Goal: Book appointment/travel/reservation

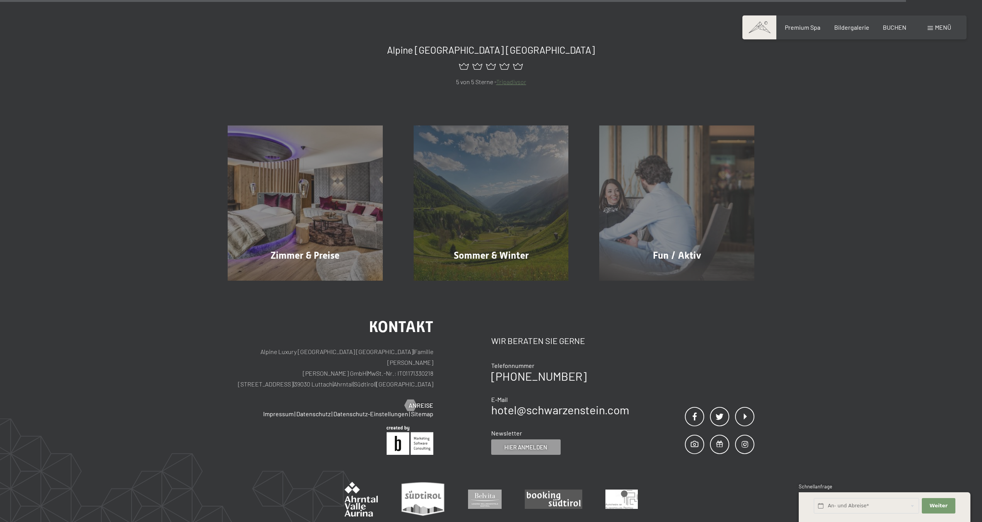
scroll to position [4524, 0]
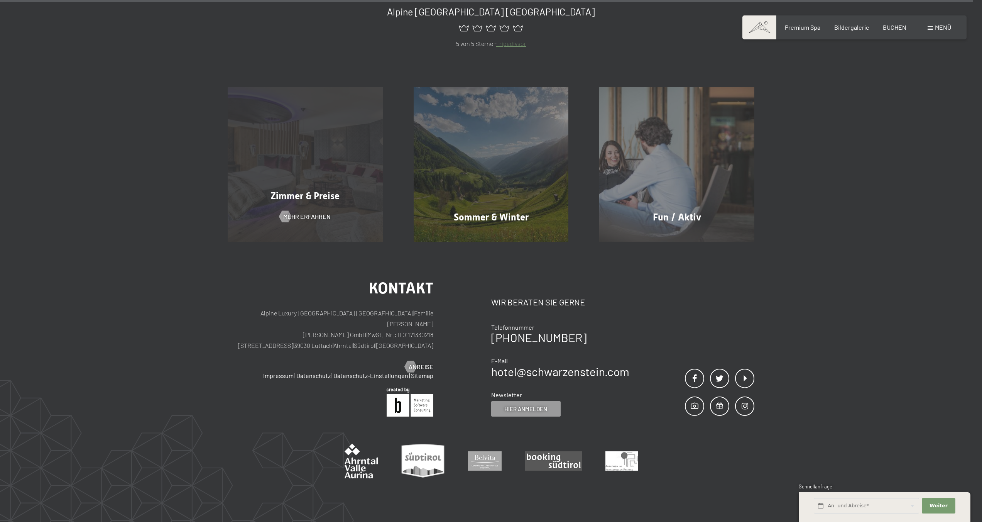
click at [303, 113] on div "Zimmer & Preise Mehr erfahren" at bounding box center [305, 164] width 186 height 155
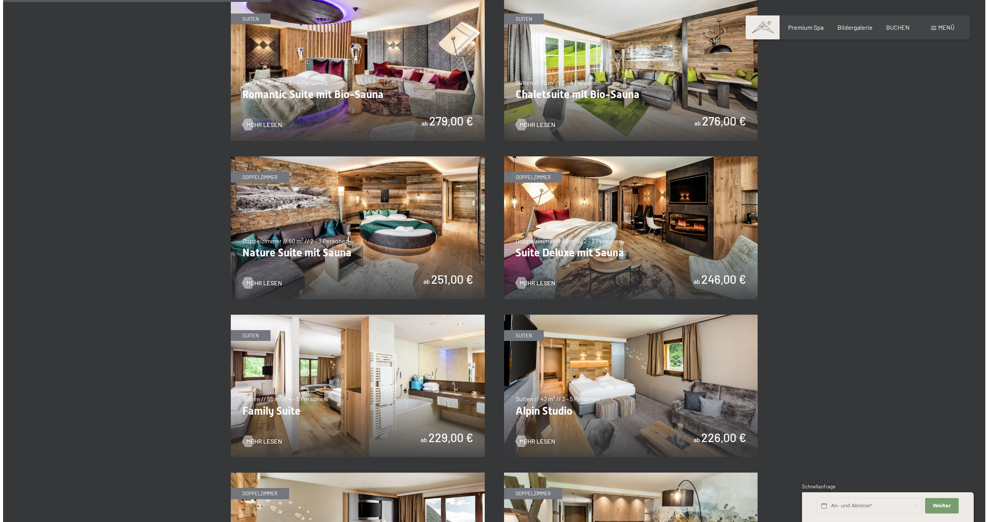
scroll to position [678, 0]
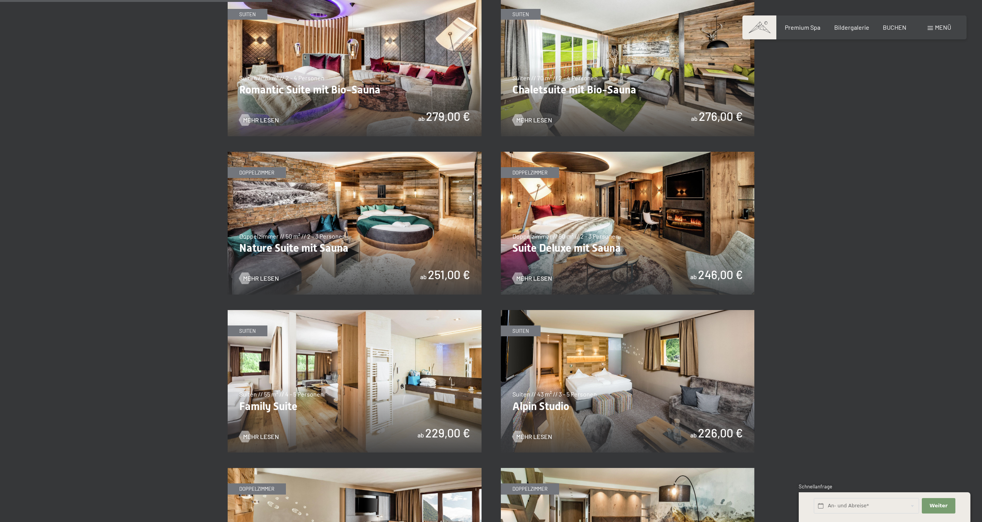
click at [938, 24] on span "Menü" at bounding box center [943, 27] width 16 height 7
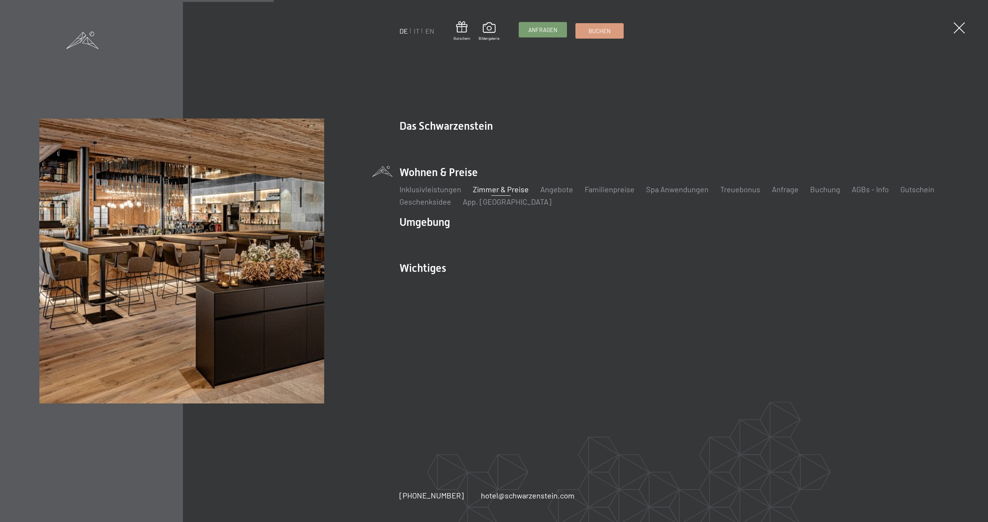
click at [543, 27] on span "Anfragen" at bounding box center [542, 30] width 29 height 8
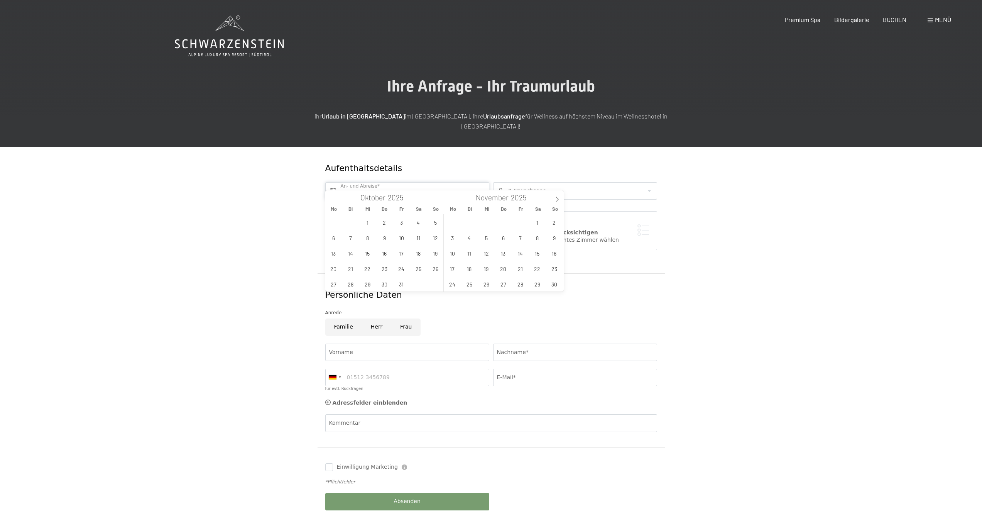
click at [401, 182] on input "text" at bounding box center [407, 190] width 164 height 17
click at [432, 235] on span "12" at bounding box center [435, 237] width 15 height 15
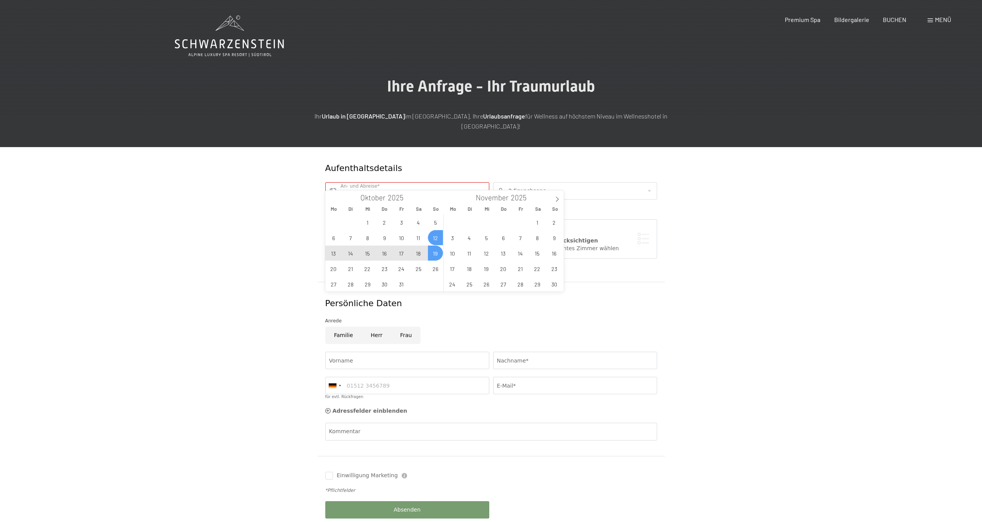
click at [436, 253] on span "19" at bounding box center [435, 252] width 15 height 15
type input "So. 12.10.2025 - So. 19.10.2025"
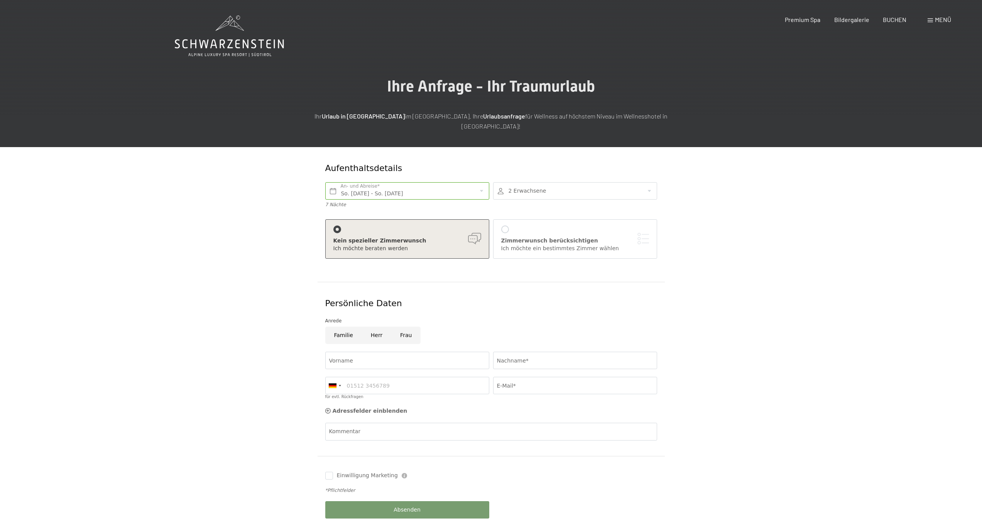
click at [520, 189] on div at bounding box center [575, 190] width 164 height 17
click at [642, 213] on icon at bounding box center [644, 215] width 5 height 5
type input "3"
click at [288, 208] on form "Aufenthaltsdetails So. 12.10.2025 - So. 19.10.2025 An- und Abreise* 7 Nächte 3 …" at bounding box center [491, 340] width 527 height 387
click at [505, 225] on div at bounding box center [505, 229] width 8 height 8
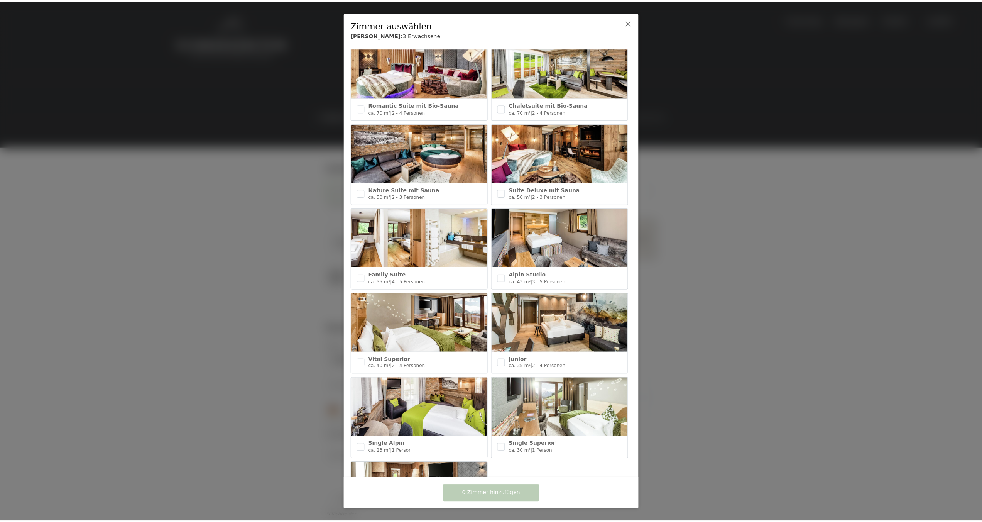
scroll to position [177, 0]
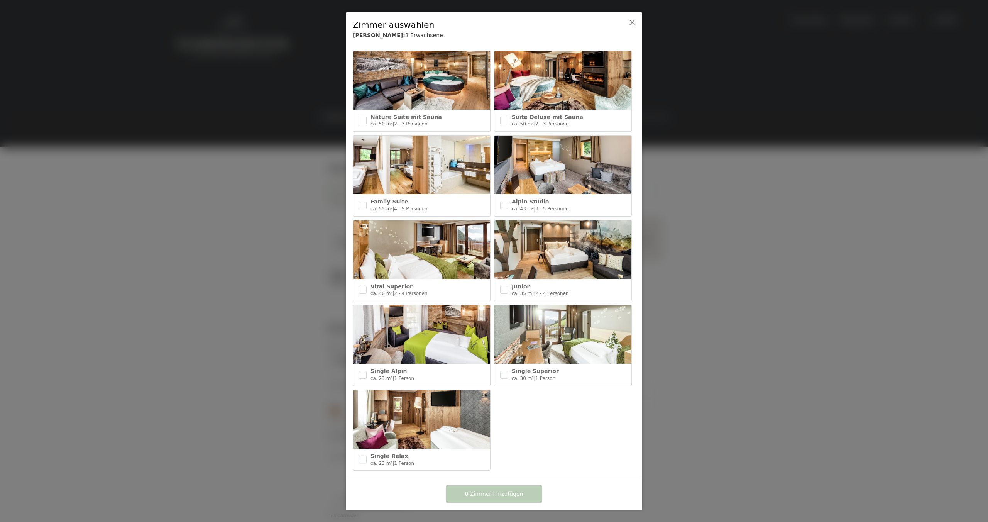
click at [362, 455] on input "checkbox" at bounding box center [363, 459] width 8 height 8
checkbox input "true"
click at [367, 284] on div "Vital Superior ca. 40 m² | 2 - 4 Personen" at bounding box center [421, 290] width 137 height 22
checkbox input "true"
click at [506, 491] on span "2 Zimmer hinzufügen" at bounding box center [494, 494] width 58 height 8
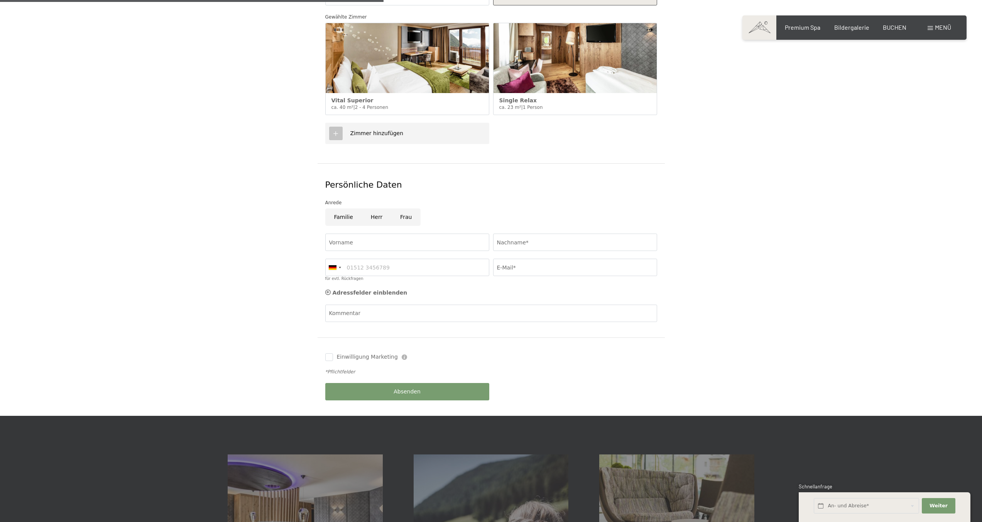
scroll to position [257, 0]
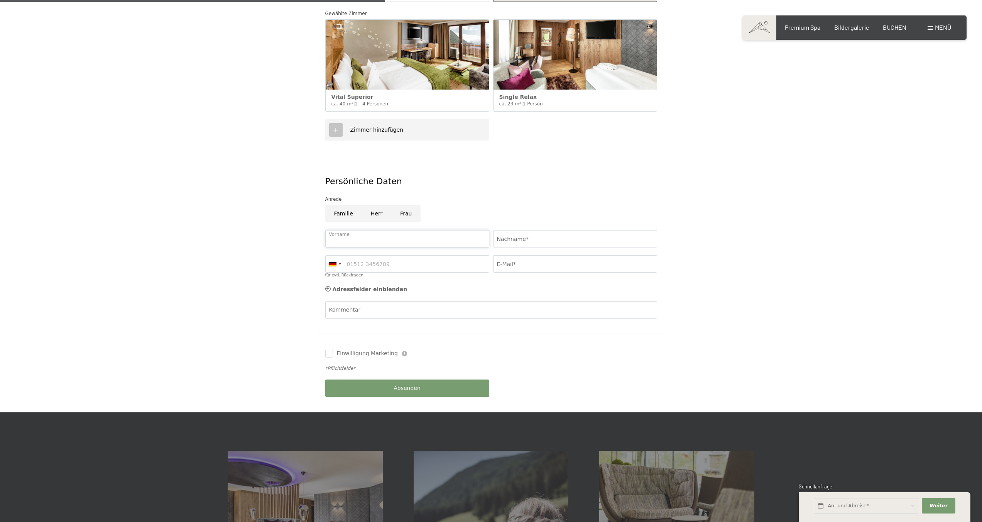
click at [393, 231] on input "Vorname" at bounding box center [407, 238] width 164 height 17
type input "M"
click at [536, 230] on input "Nachname*" at bounding box center [575, 238] width 164 height 17
click at [381, 230] on input "Jürgen Lammers" at bounding box center [407, 238] width 164 height 17
type input "Jürgen"
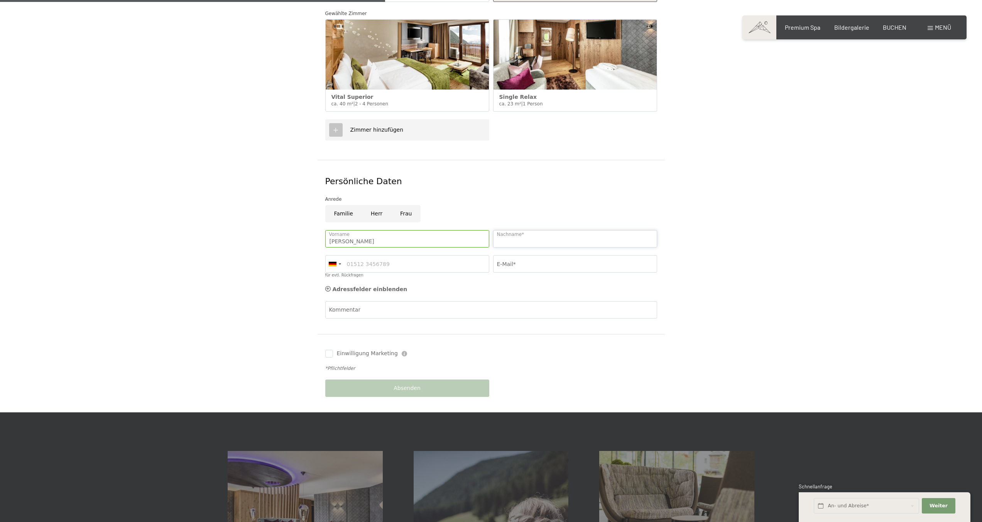
click at [530, 230] on input "Nachname*" at bounding box center [575, 238] width 164 height 17
type input "Lammers"
click at [368, 255] on input "für evtl. Rückfragen" at bounding box center [407, 263] width 164 height 17
type input "15165156418"
click at [547, 255] on input "E-Mail*" at bounding box center [575, 263] width 164 height 17
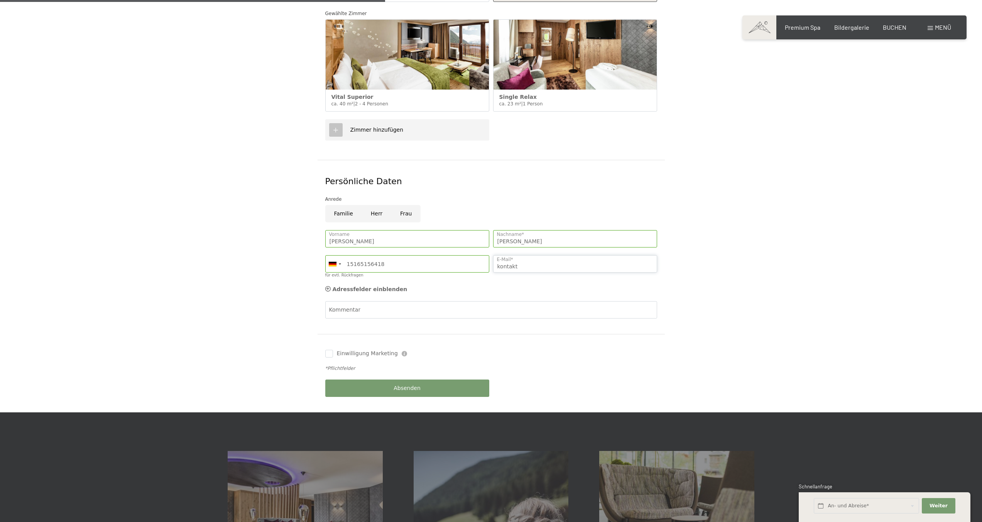
type input "kontakt@juergen-lammers.de"
drag, startPoint x: 331, startPoint y: 341, endPoint x: 333, endPoint y: 344, distance: 4.1
click at [331, 350] on input "Einwilligung Marketing" at bounding box center [329, 354] width 8 height 8
checkbox input "true"
click at [377, 215] on div "Familie Herr Frau" at bounding box center [491, 215] width 336 height 21
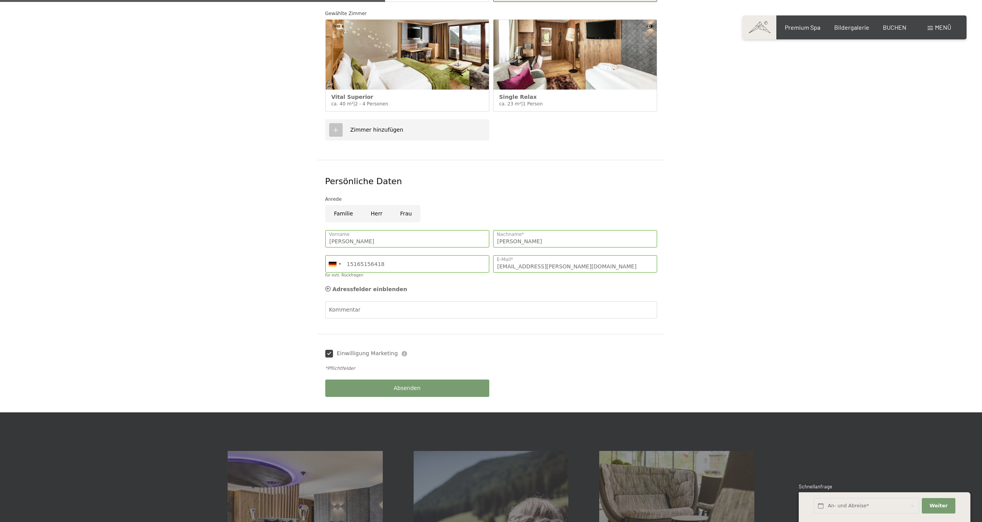
click at [375, 208] on input "Herr" at bounding box center [376, 213] width 29 height 17
radio input "true"
click at [426, 379] on button "Absenden" at bounding box center [407, 387] width 164 height 17
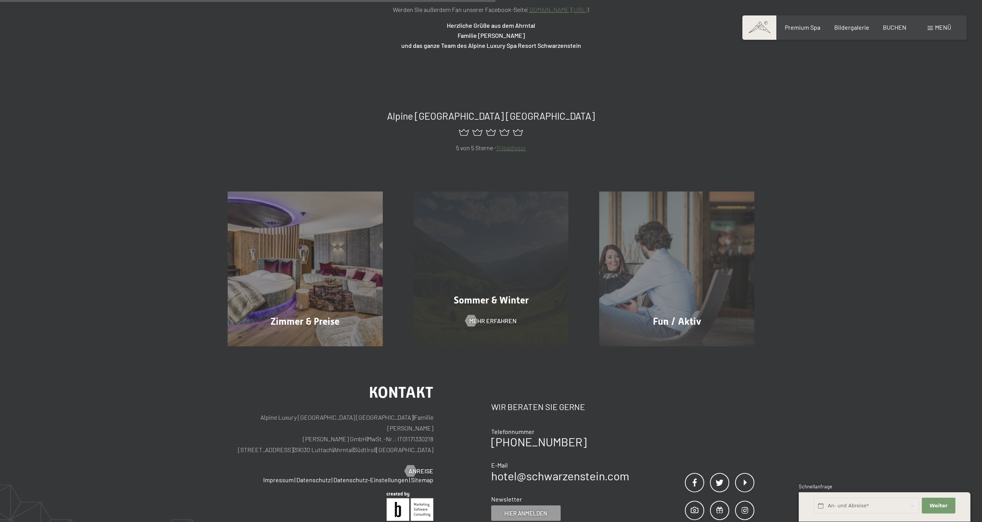
scroll to position [190, 0]
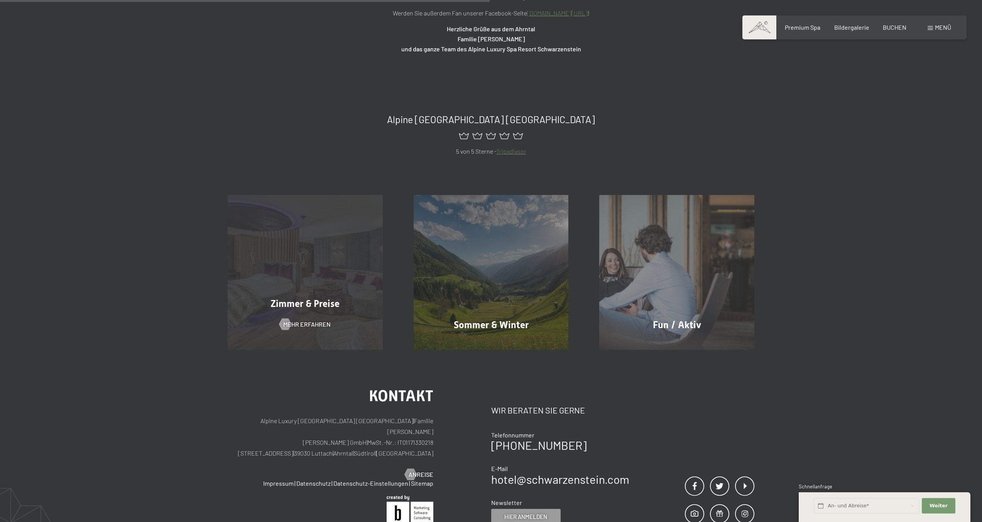
click at [310, 248] on div "Zimmer & Preise Mehr erfahren" at bounding box center [305, 272] width 186 height 155
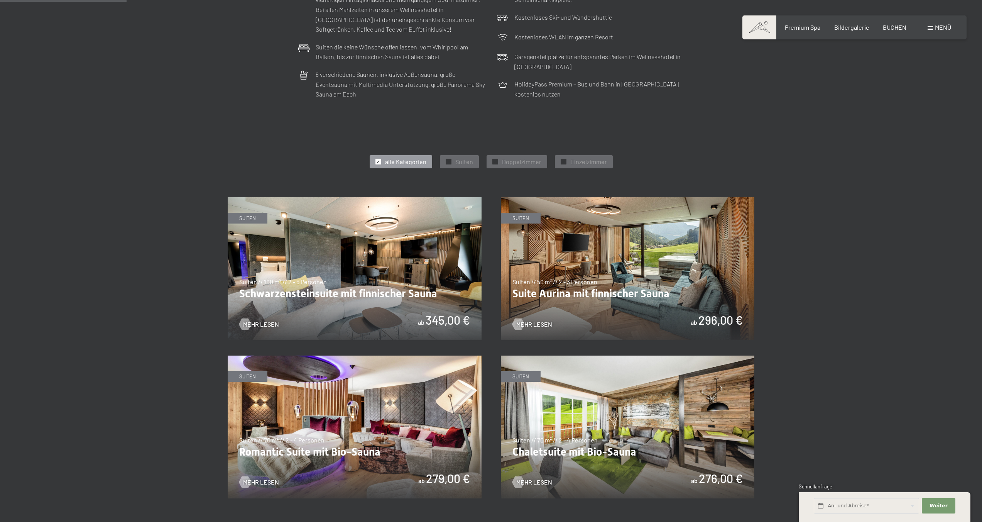
scroll to position [316, 0]
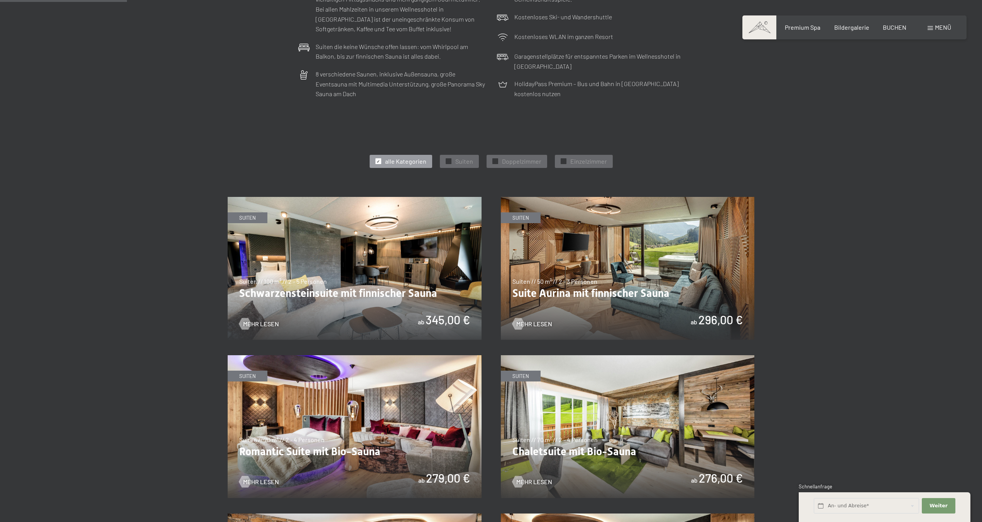
click at [395, 265] on img at bounding box center [355, 268] width 254 height 143
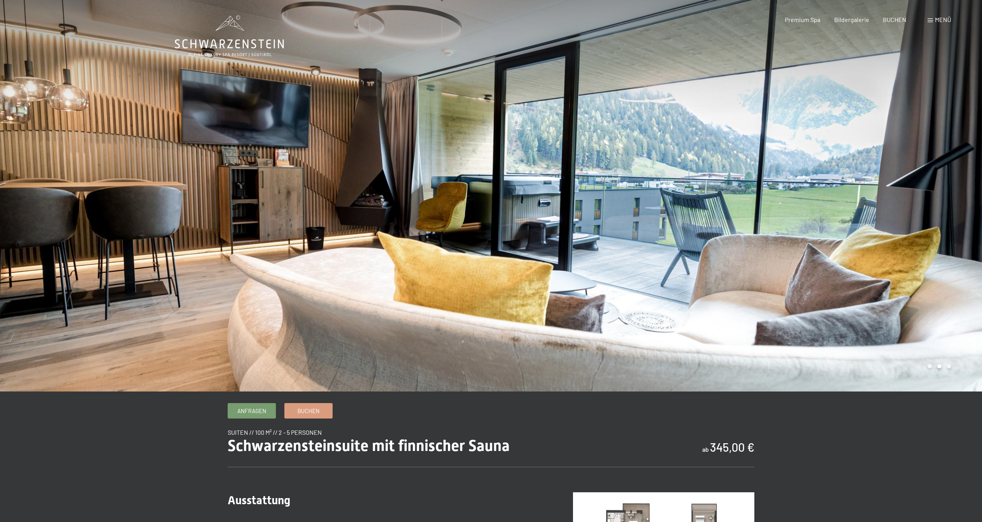
click at [616, 248] on div at bounding box center [736, 195] width 491 height 391
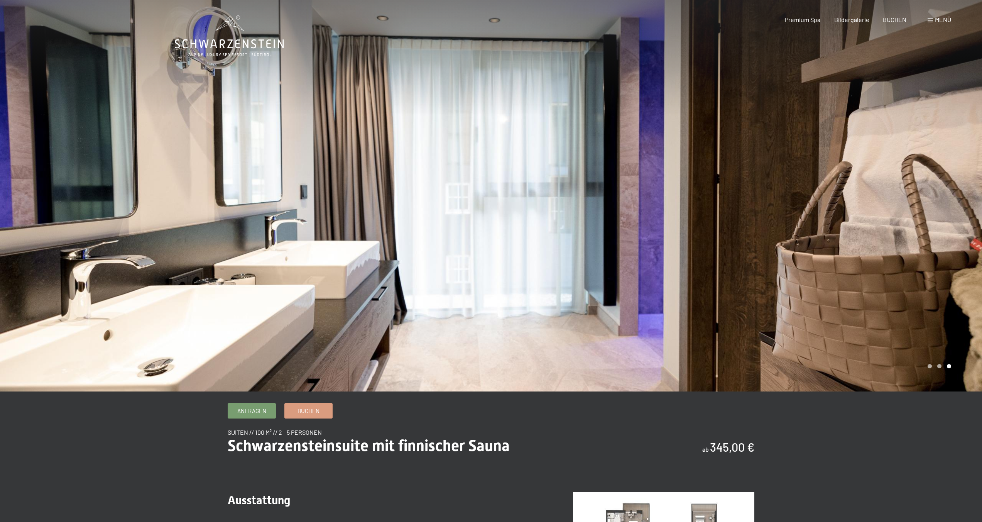
click at [616, 247] on div at bounding box center [736, 195] width 491 height 391
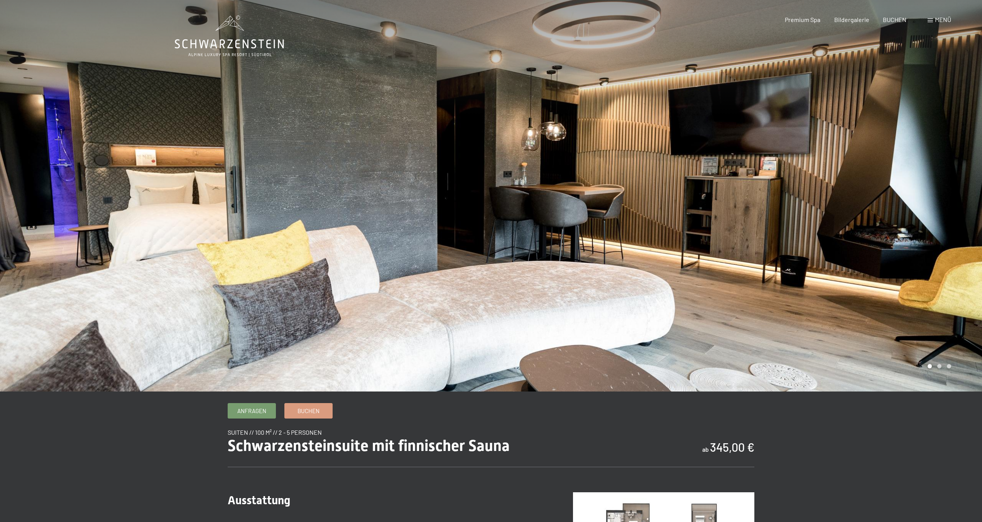
click at [616, 247] on div at bounding box center [736, 195] width 491 height 391
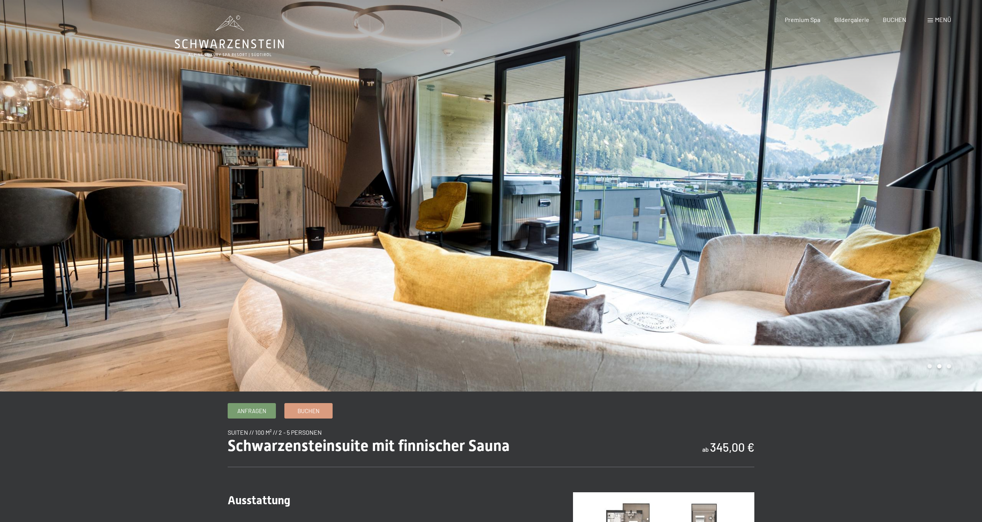
click at [596, 186] on div at bounding box center [736, 195] width 491 height 391
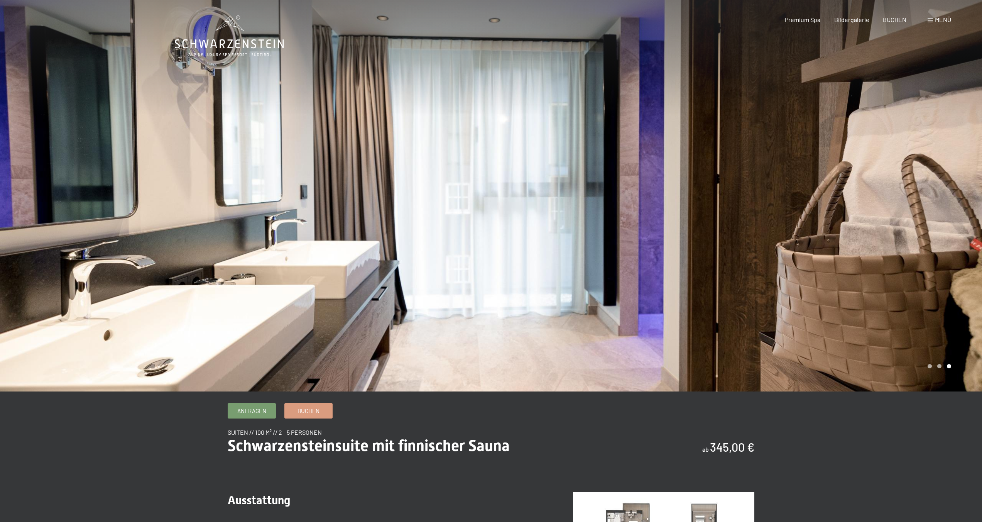
click at [594, 187] on div at bounding box center [736, 195] width 491 height 391
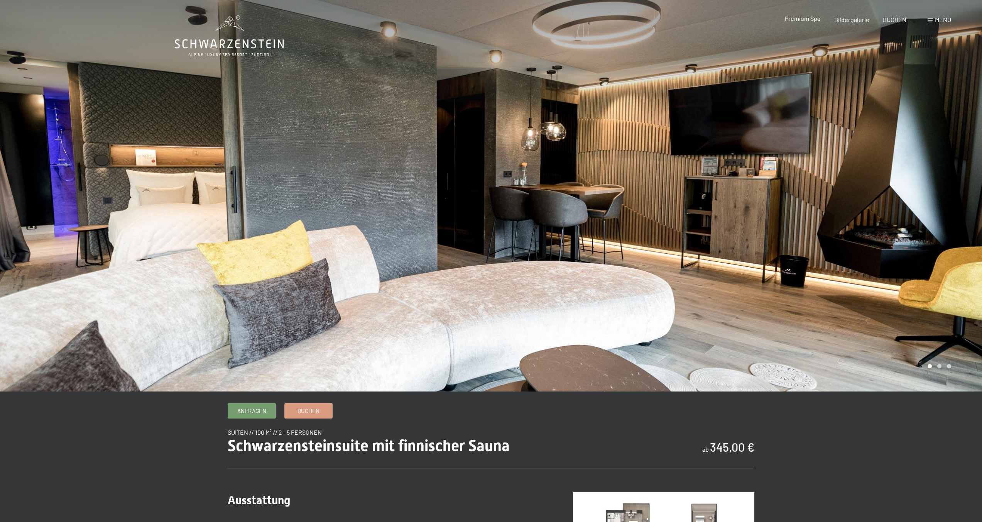
click at [793, 20] on span "Premium Spa" at bounding box center [802, 18] width 35 height 7
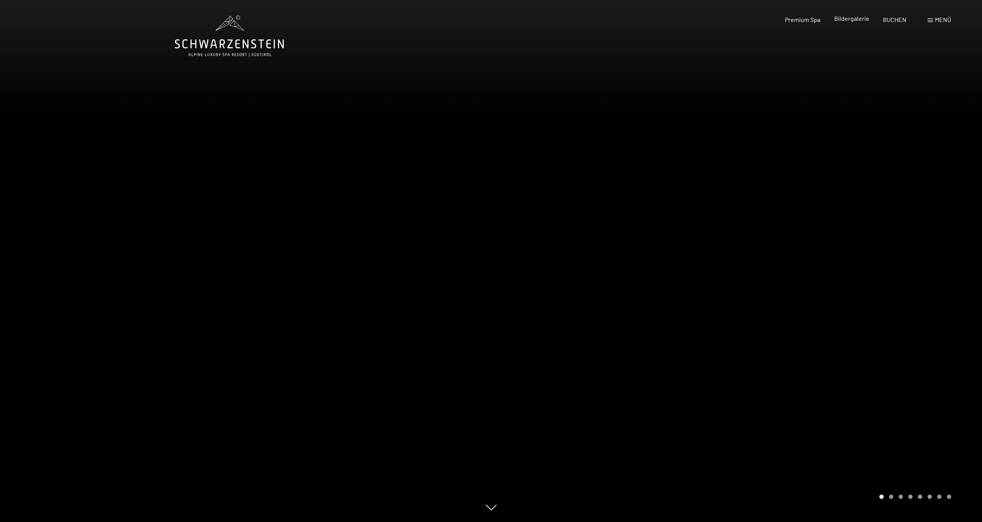
click at [860, 19] on span "Bildergalerie" at bounding box center [851, 18] width 35 height 7
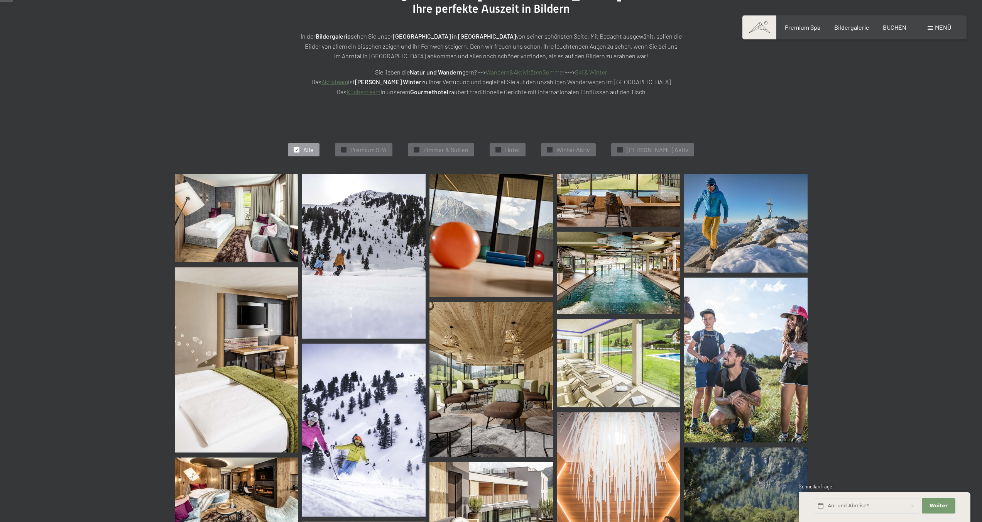
scroll to position [124, 0]
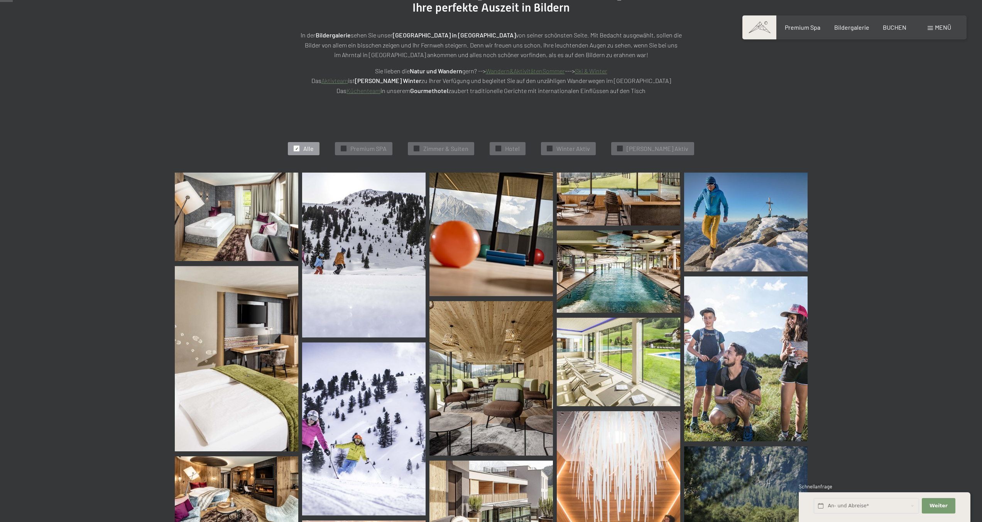
click at [621, 188] on img at bounding box center [618, 198] width 123 height 53
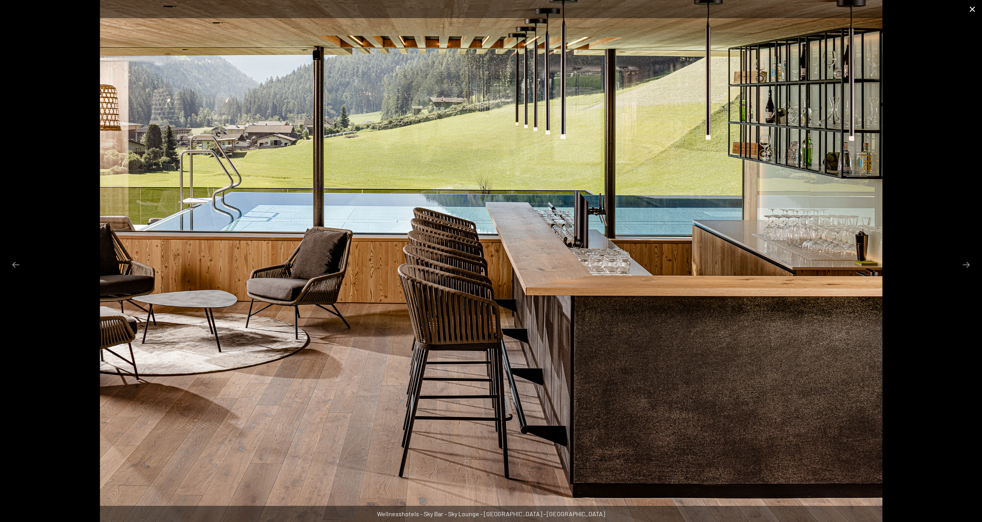
click at [977, 14] on button "Close gallery" at bounding box center [971, 9] width 19 height 18
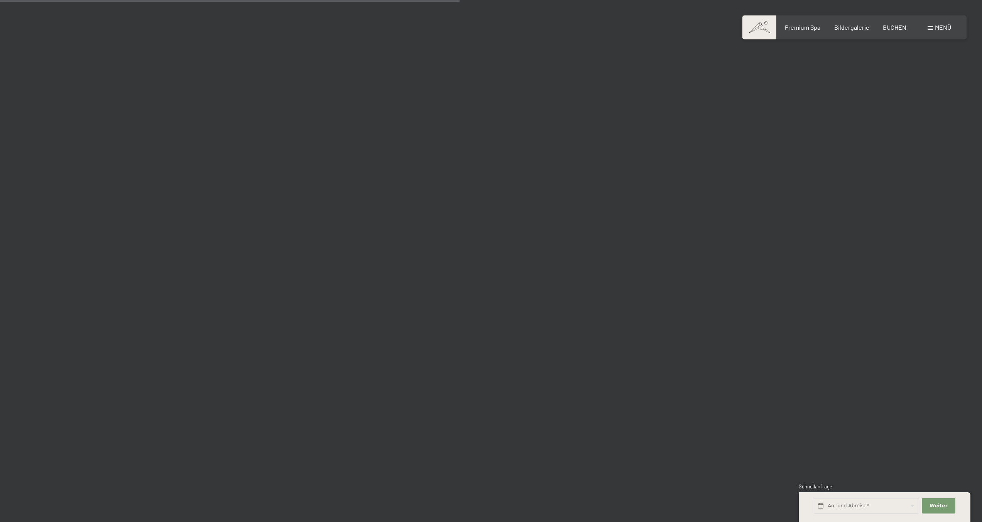
scroll to position [4497, 0]
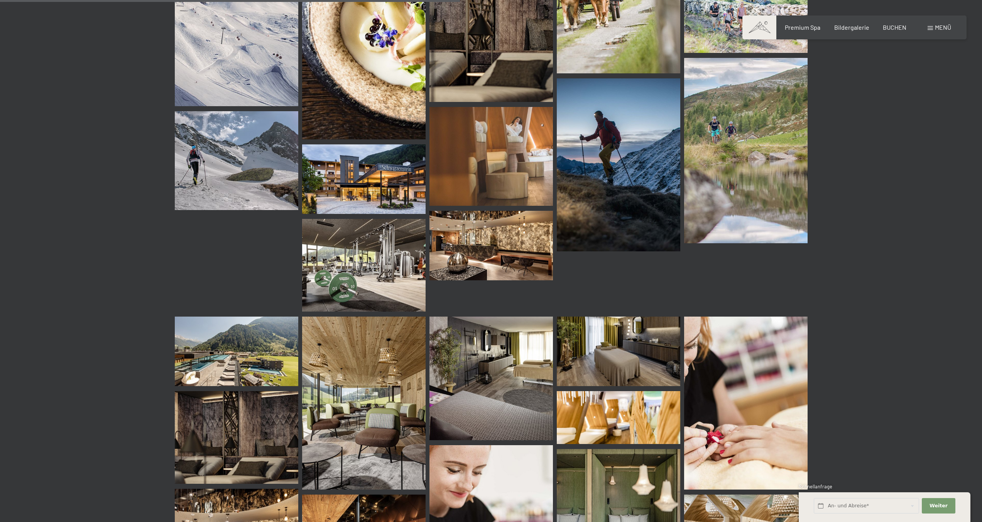
click at [359, 287] on img at bounding box center [363, 265] width 123 height 93
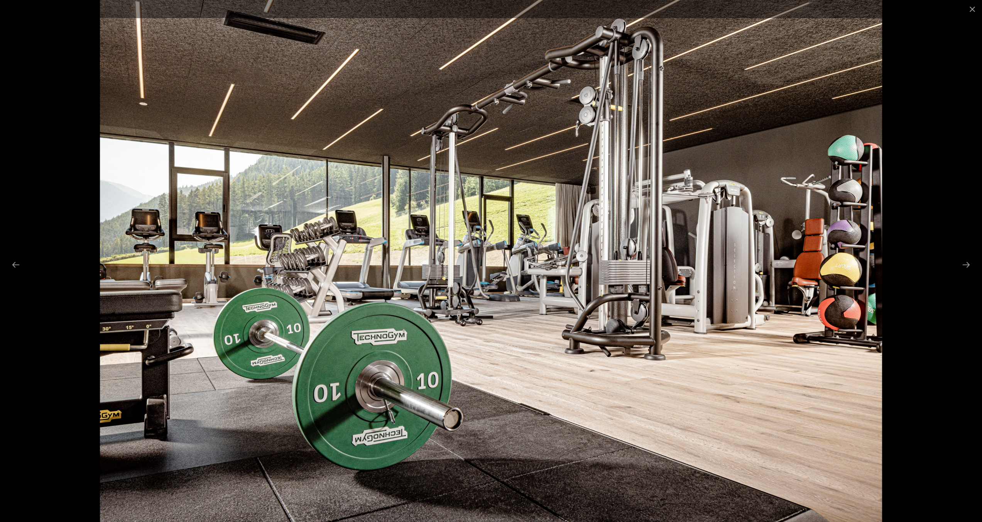
scroll to position [4505, 0]
click at [969, 263] on button "Next slide" at bounding box center [966, 264] width 16 height 15
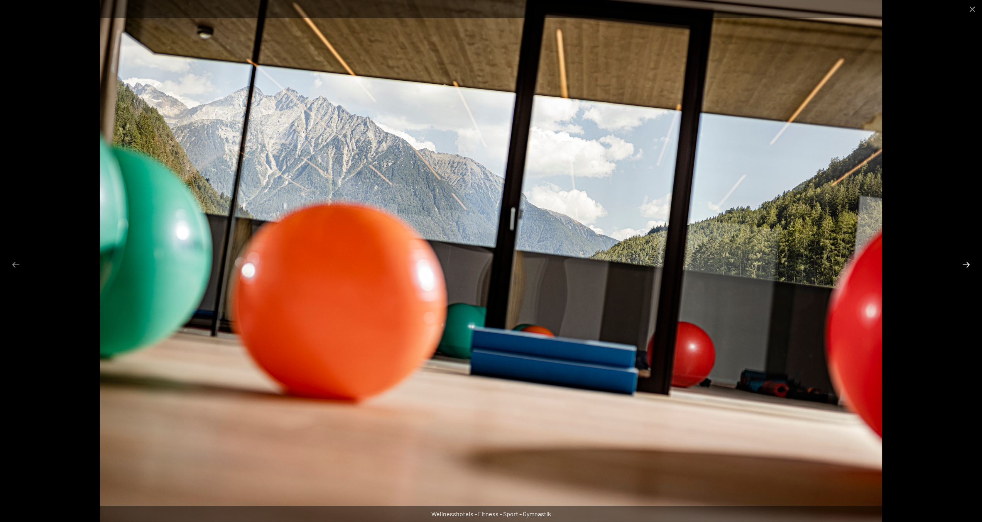
click at [969, 263] on button "Next slide" at bounding box center [966, 264] width 16 height 15
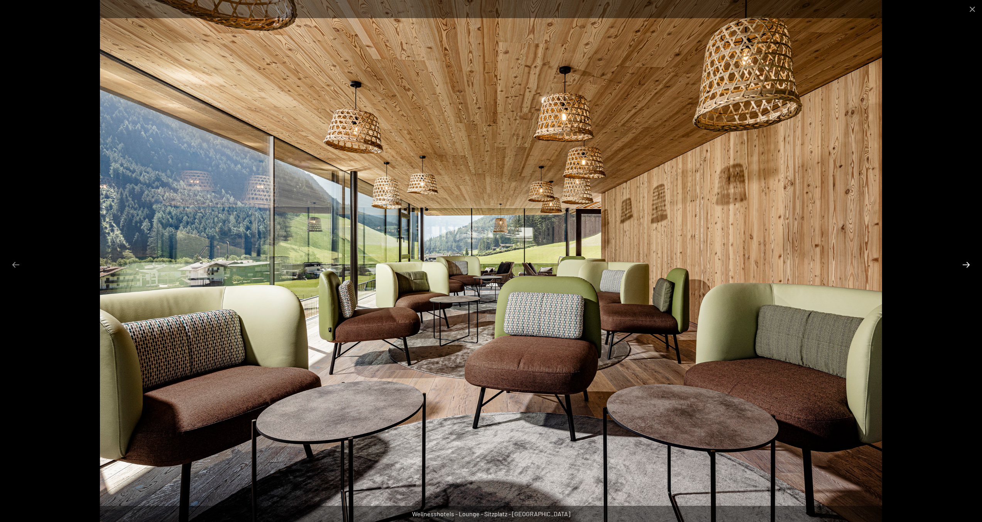
click at [969, 263] on button "Next slide" at bounding box center [966, 264] width 16 height 15
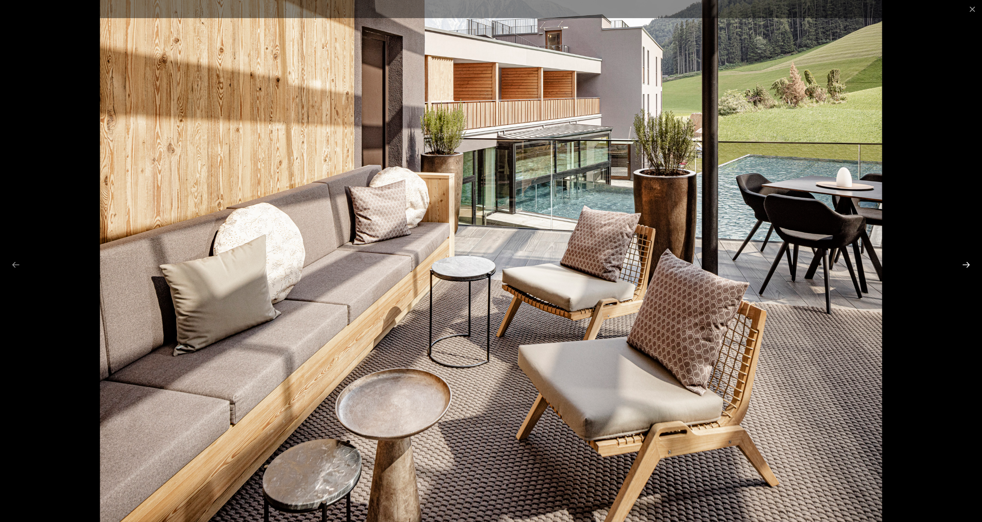
click at [969, 263] on button "Next slide" at bounding box center [966, 264] width 16 height 15
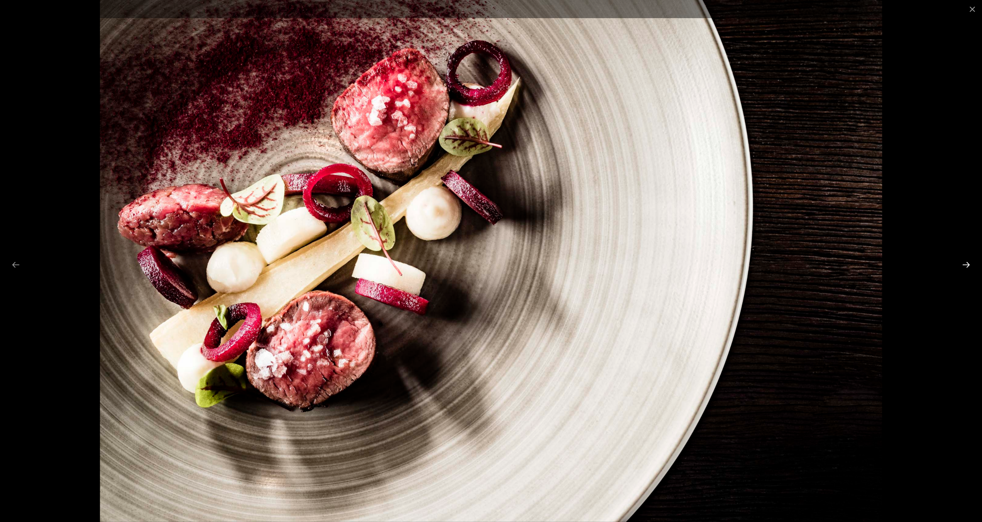
click at [969, 263] on button "Next slide" at bounding box center [966, 264] width 16 height 15
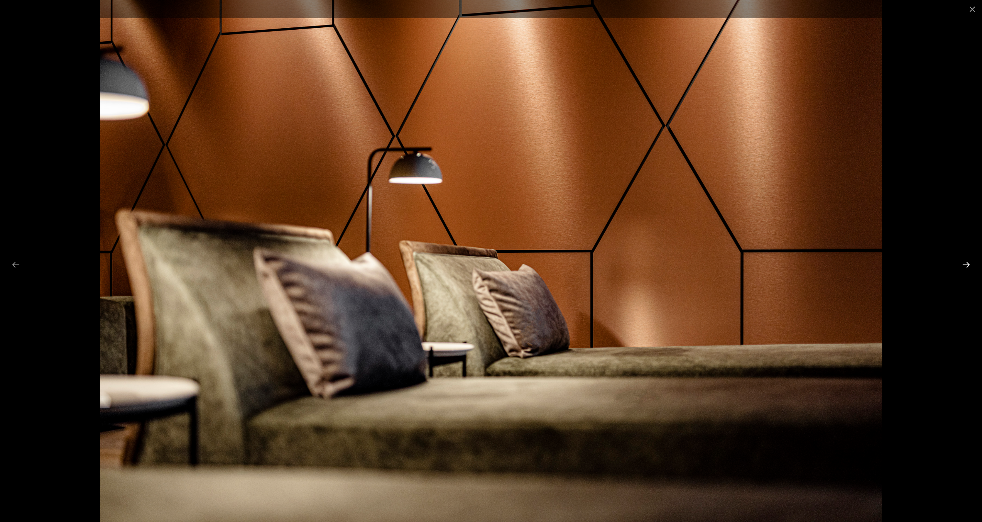
click at [969, 263] on button "Next slide" at bounding box center [966, 264] width 16 height 15
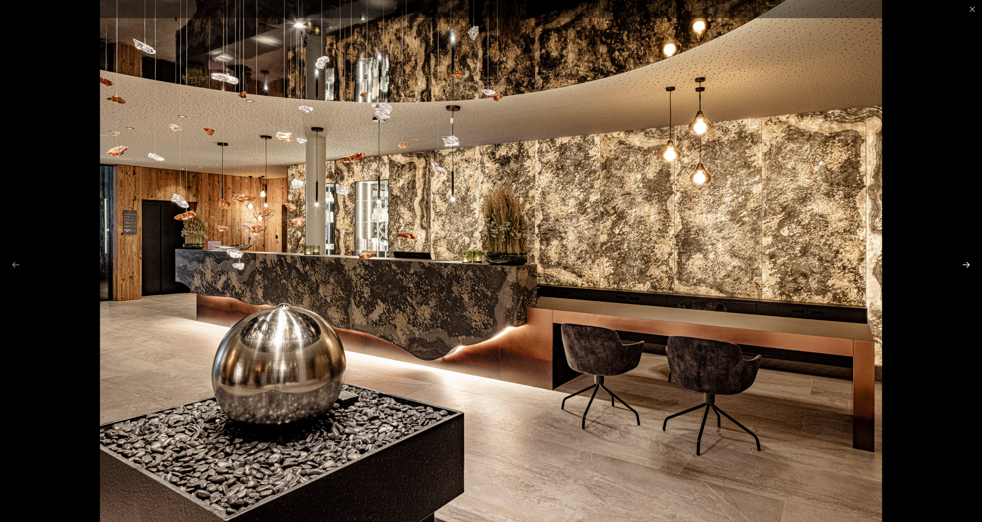
click at [969, 263] on button "Next slide" at bounding box center [966, 264] width 16 height 15
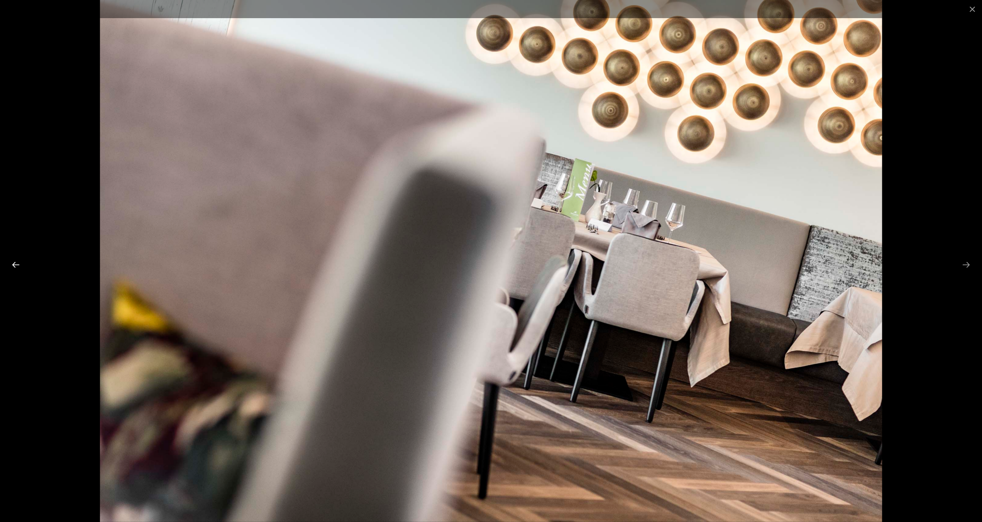
click at [13, 263] on button "Previous slide" at bounding box center [16, 264] width 16 height 15
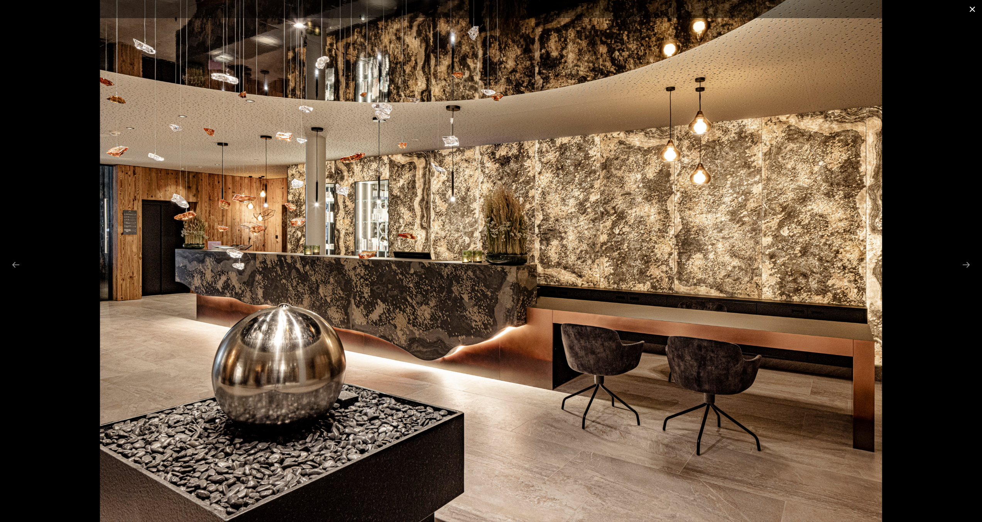
click at [969, 10] on button "Close gallery" at bounding box center [971, 9] width 19 height 18
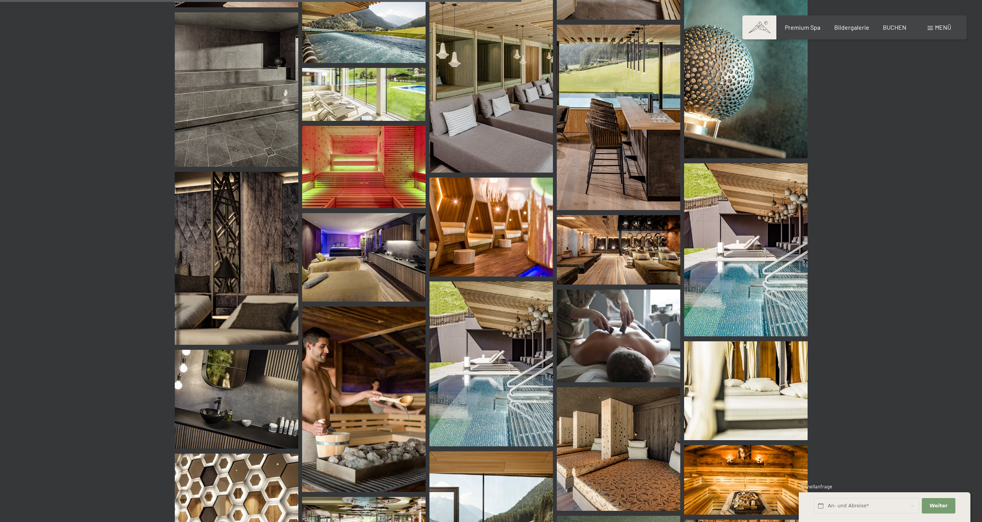
scroll to position [5112, 0]
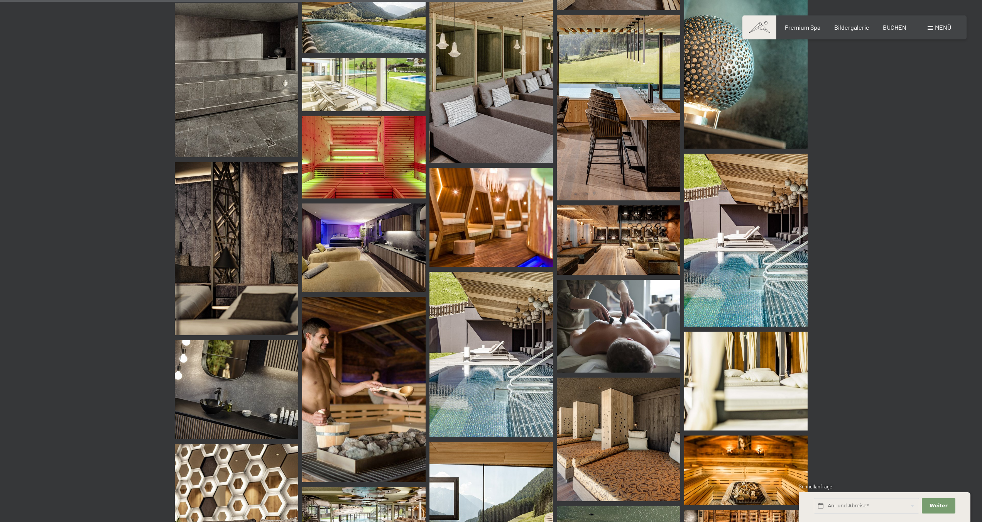
click at [421, 243] on img at bounding box center [363, 247] width 123 height 88
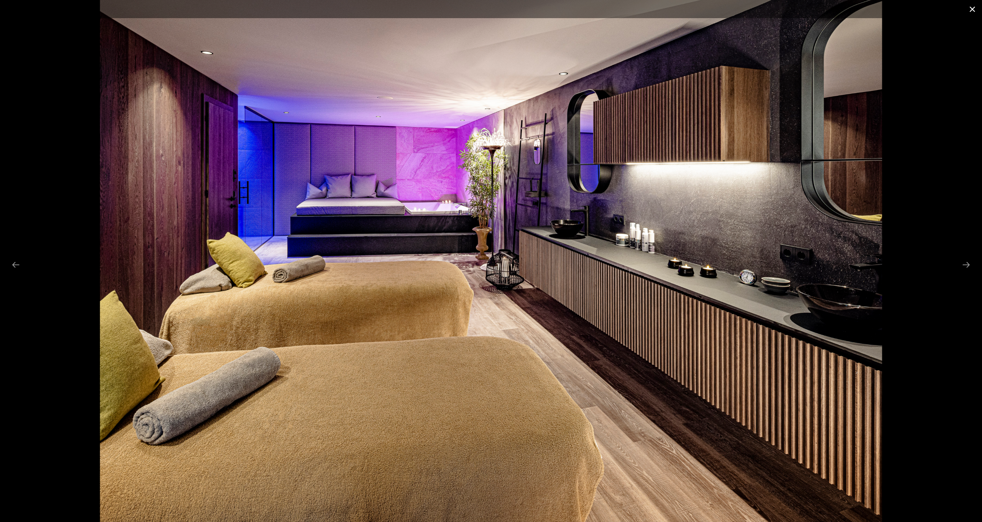
click at [974, 10] on button "Close gallery" at bounding box center [971, 9] width 19 height 18
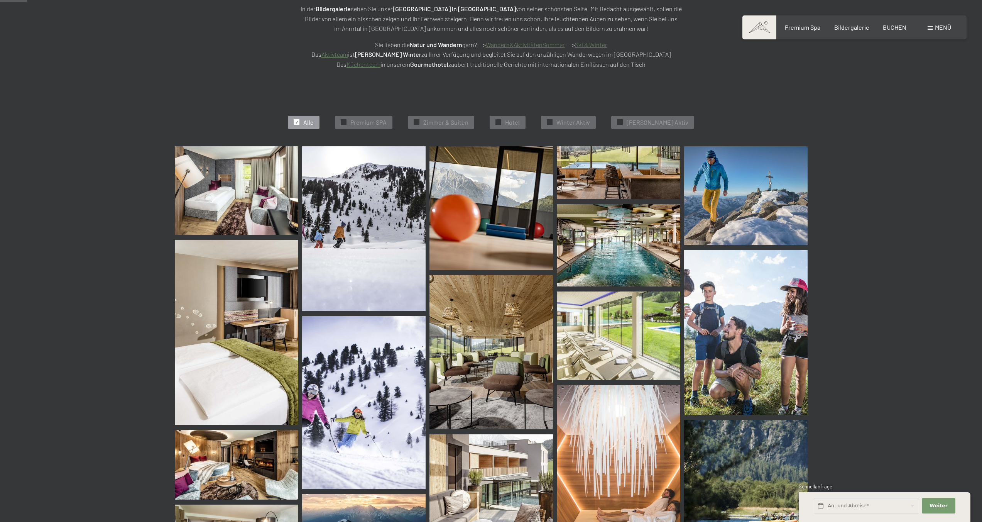
scroll to position [0, 0]
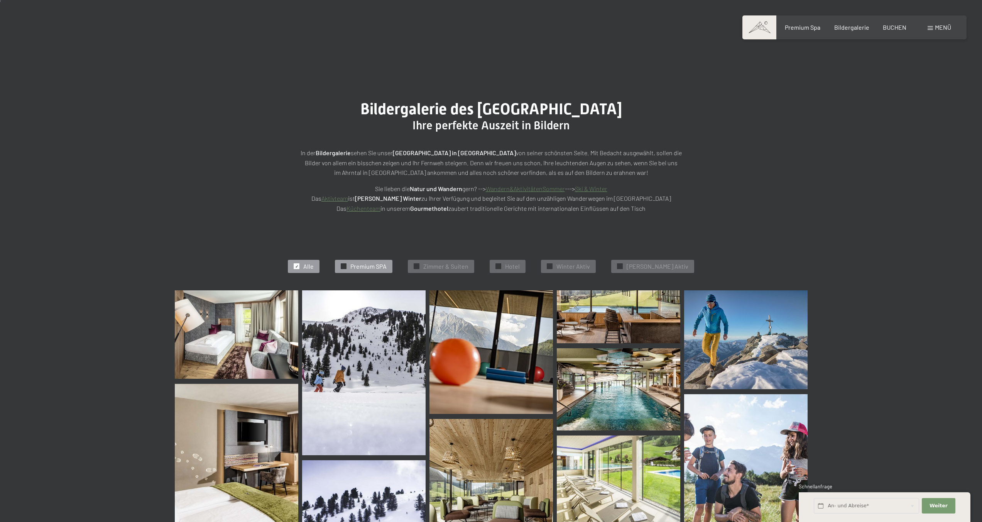
click at [379, 272] on div "✓ Premium SPA" at bounding box center [363, 266] width 57 height 13
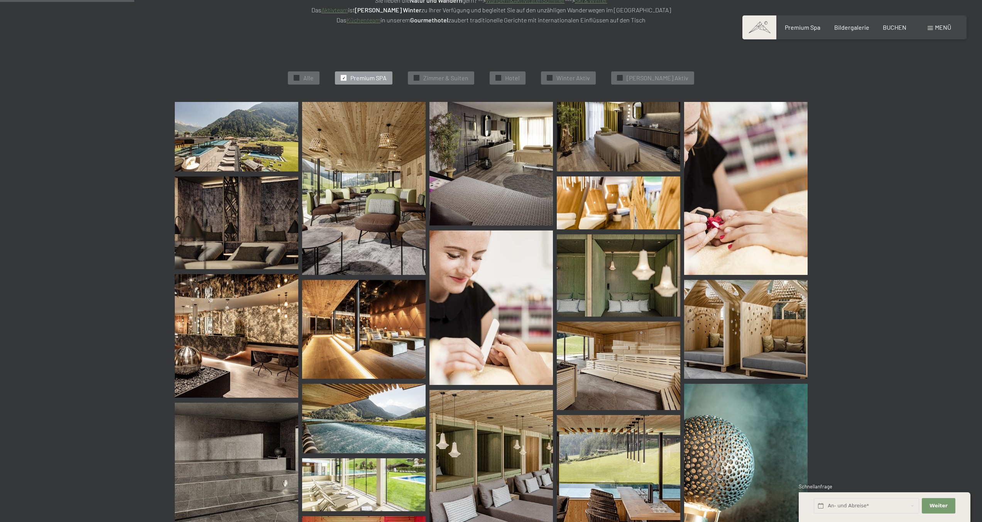
scroll to position [194, 0]
click at [461, 78] on span "Zimmer & Suiten" at bounding box center [445, 78] width 45 height 8
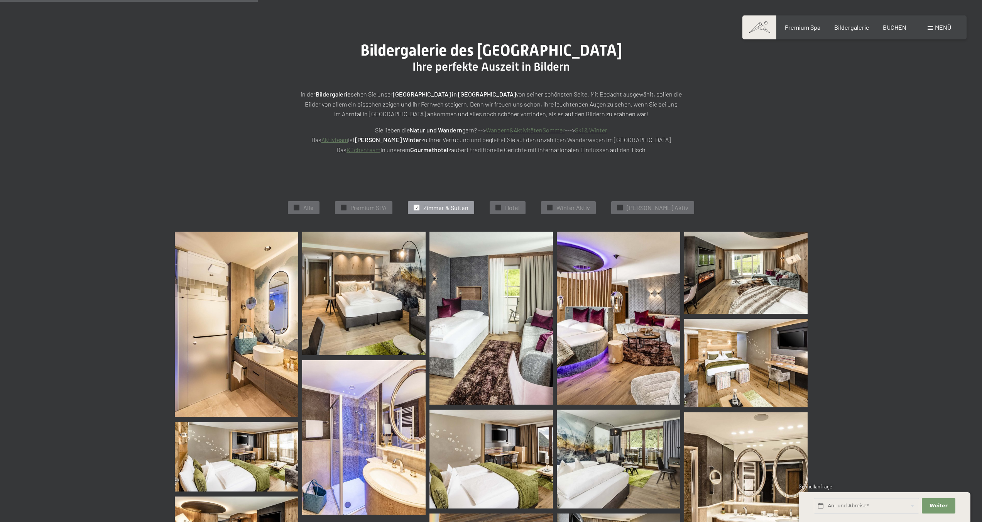
scroll to position [0, 0]
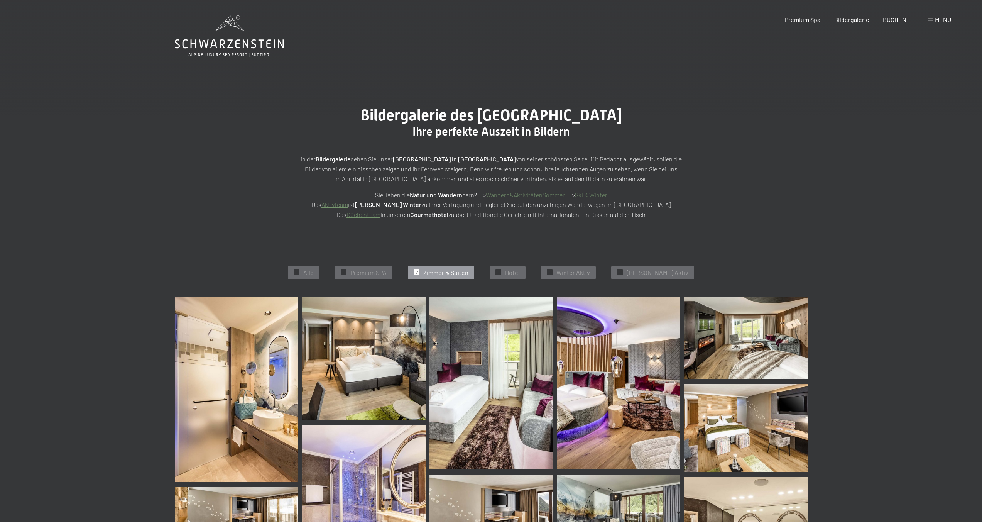
click at [204, 33] on icon at bounding box center [229, 35] width 109 height 41
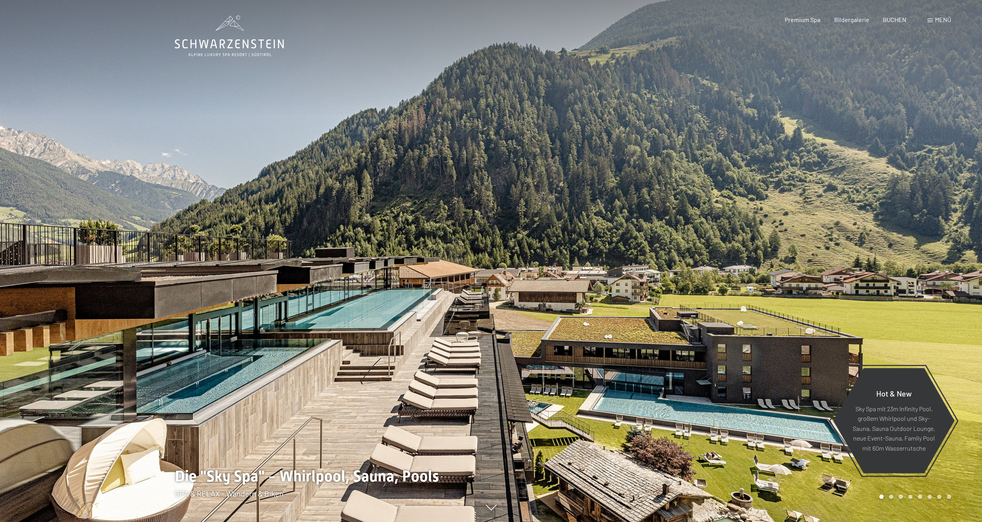
click at [941, 20] on span "Menü" at bounding box center [943, 19] width 16 height 7
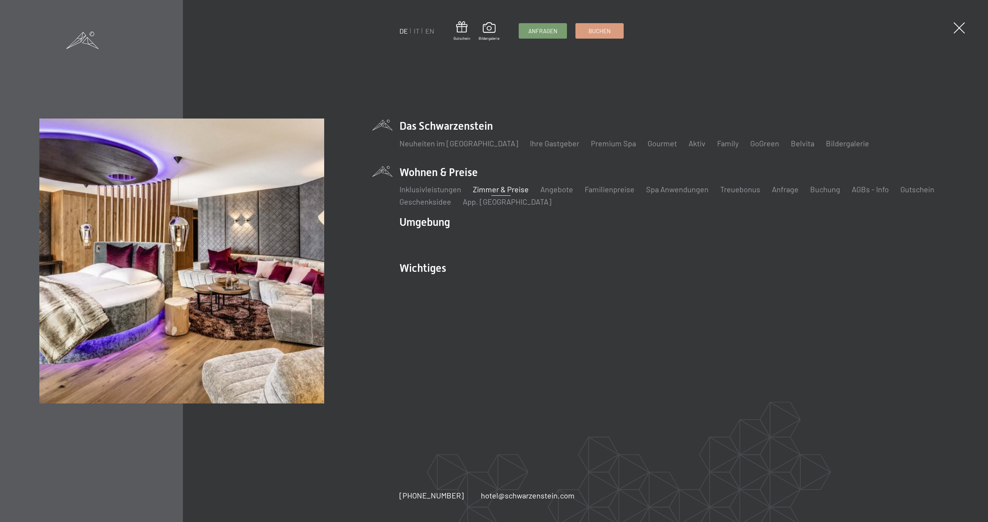
click at [488, 188] on link "Zimmer & Preise" at bounding box center [501, 188] width 56 height 9
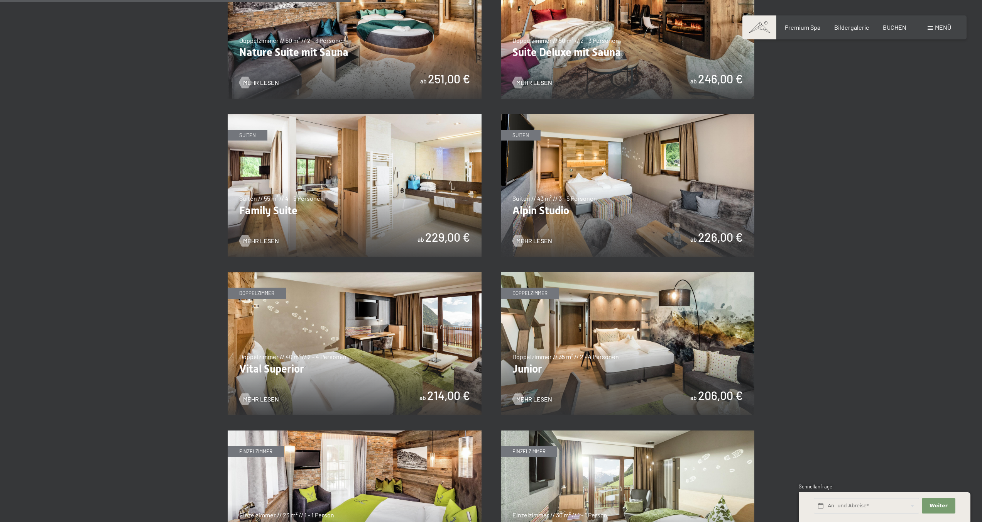
scroll to position [875, 0]
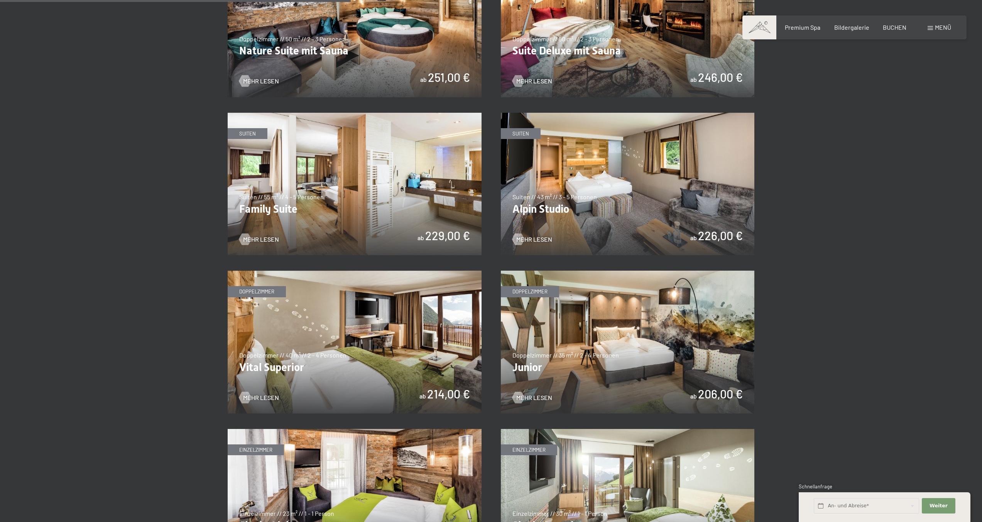
click at [407, 345] on img at bounding box center [355, 341] width 254 height 143
click at [673, 331] on img at bounding box center [628, 342] width 254 height 143
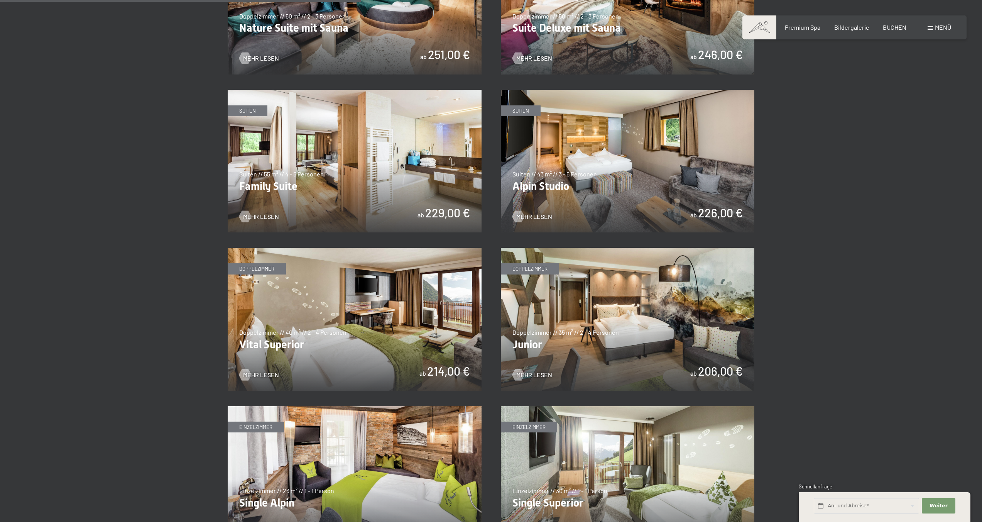
scroll to position [897, 0]
click at [668, 171] on img at bounding box center [628, 161] width 254 height 143
click at [340, 188] on img at bounding box center [355, 160] width 254 height 143
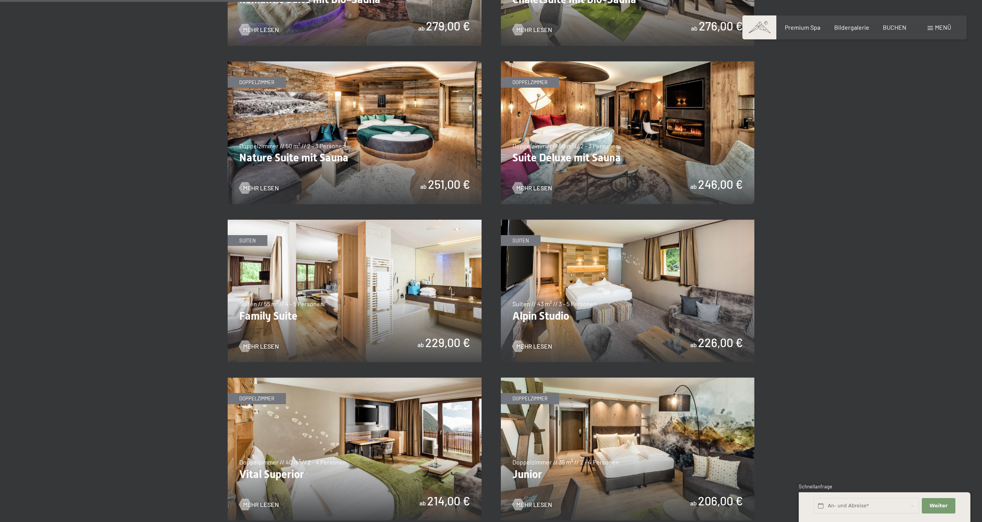
scroll to position [771, 0]
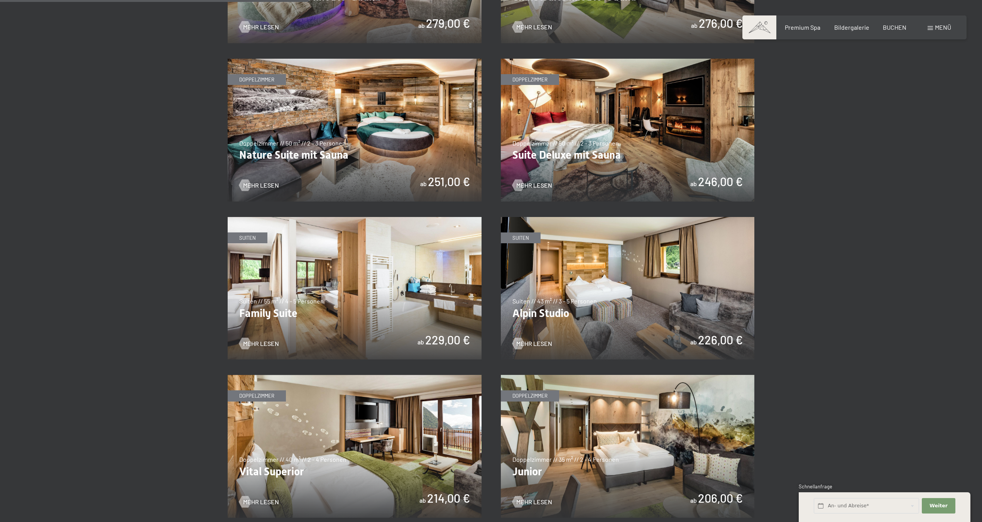
click at [649, 123] on img at bounding box center [628, 130] width 254 height 143
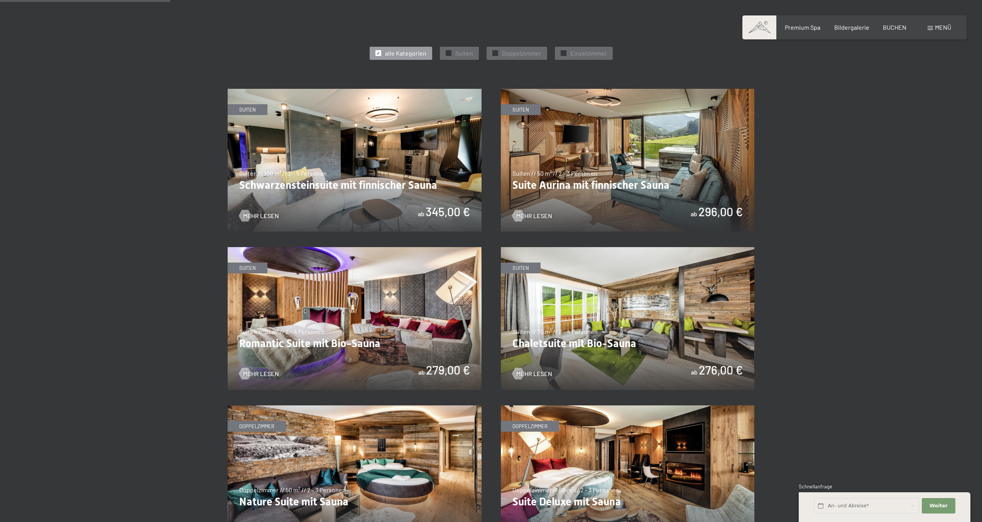
scroll to position [424, 0]
click at [634, 141] on img at bounding box center [628, 160] width 254 height 143
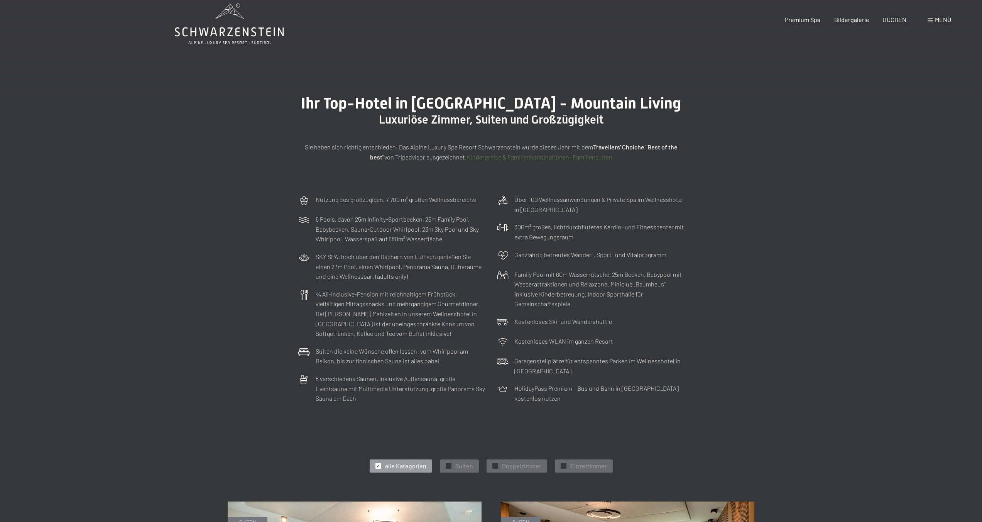
scroll to position [0, 0]
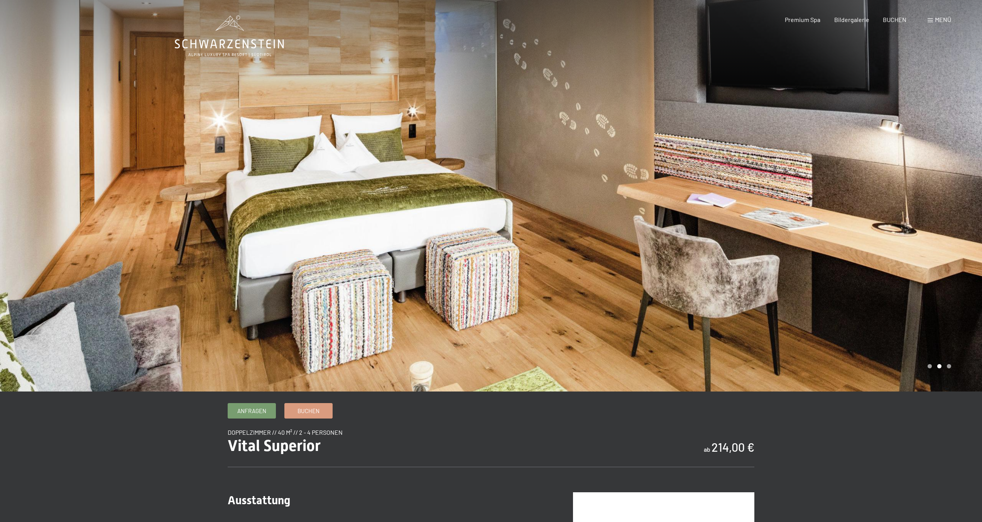
click at [757, 256] on div at bounding box center [736, 195] width 491 height 391
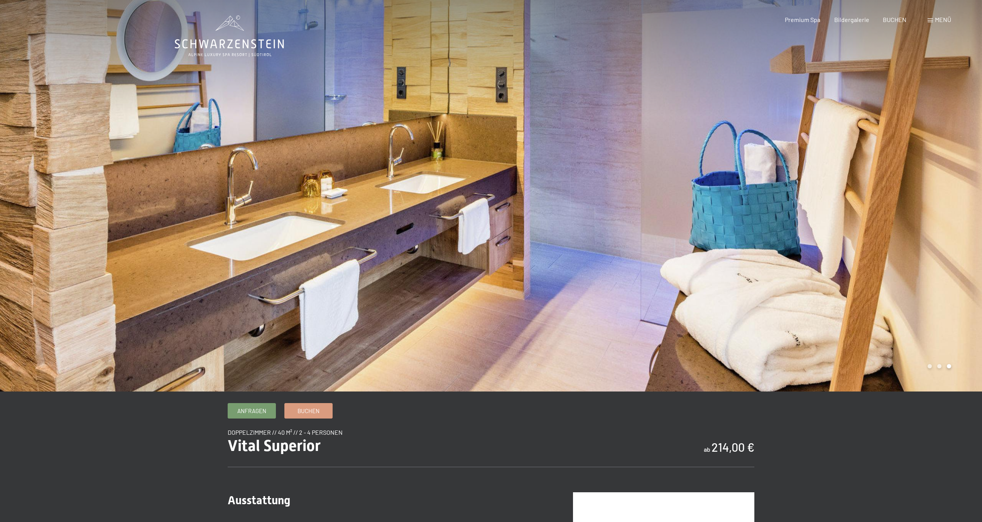
click at [745, 254] on div at bounding box center [736, 195] width 491 height 391
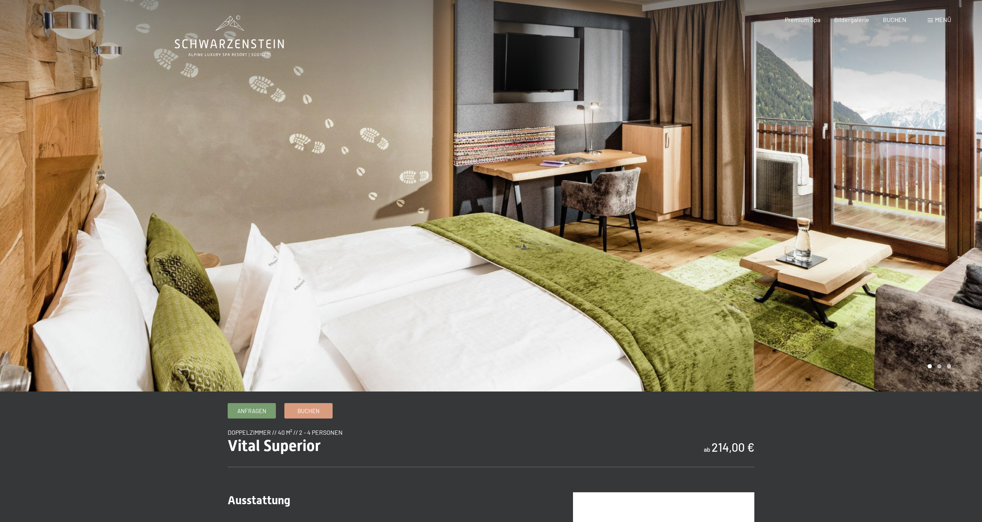
click at [745, 254] on div at bounding box center [736, 195] width 491 height 391
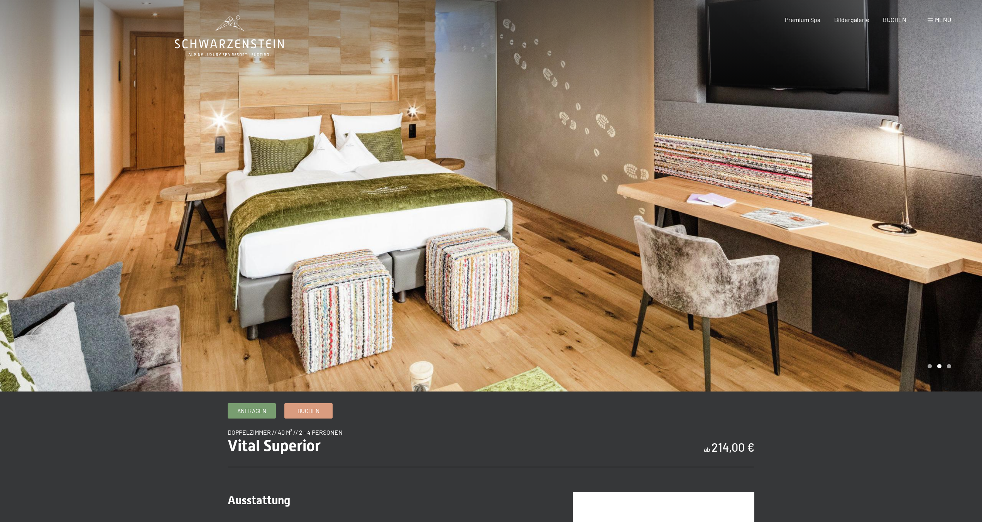
click at [745, 254] on div at bounding box center [736, 195] width 491 height 391
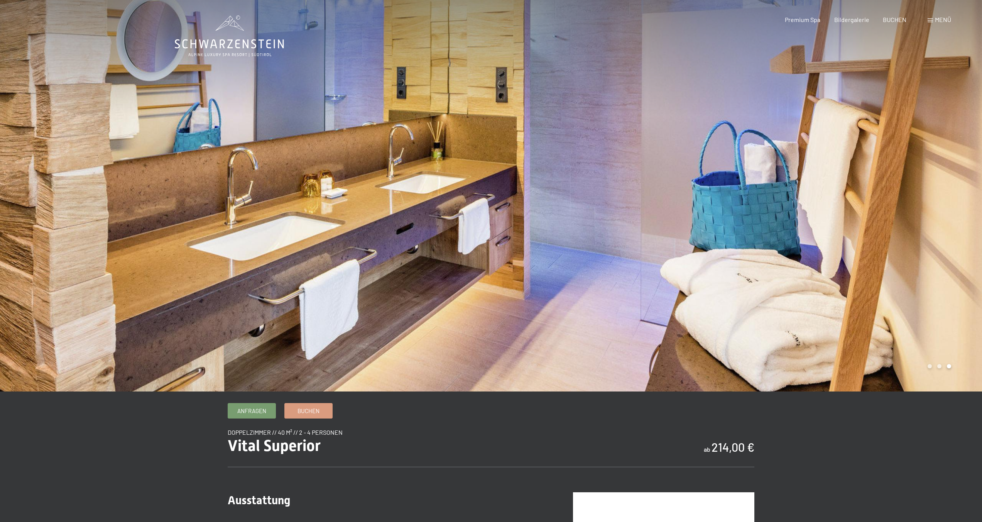
scroll to position [3, 0]
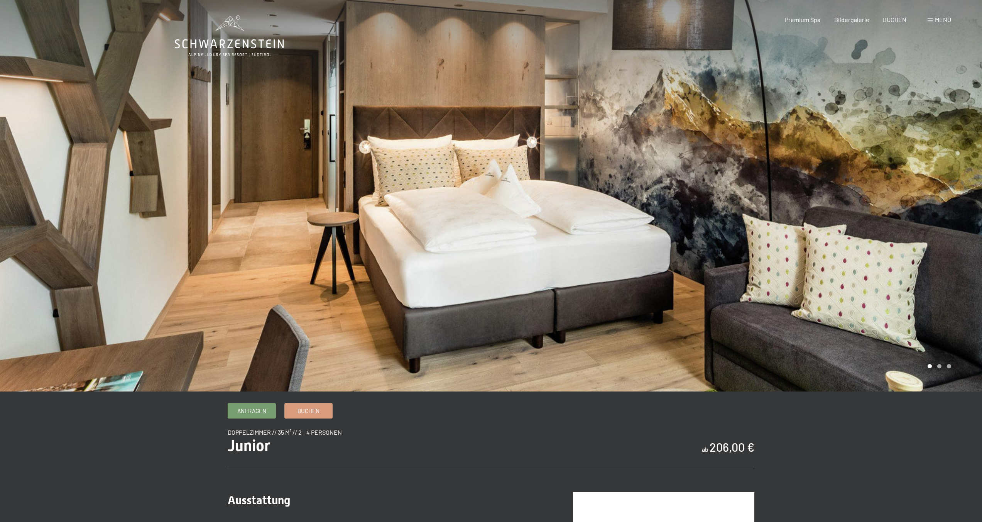
scroll to position [0, 0]
click at [713, 244] on div at bounding box center [736, 195] width 491 height 391
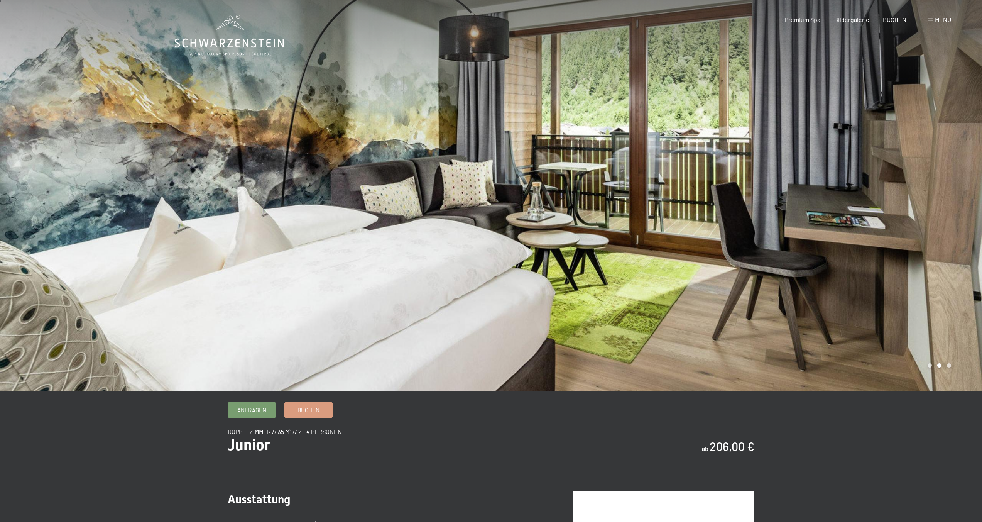
scroll to position [2, 0]
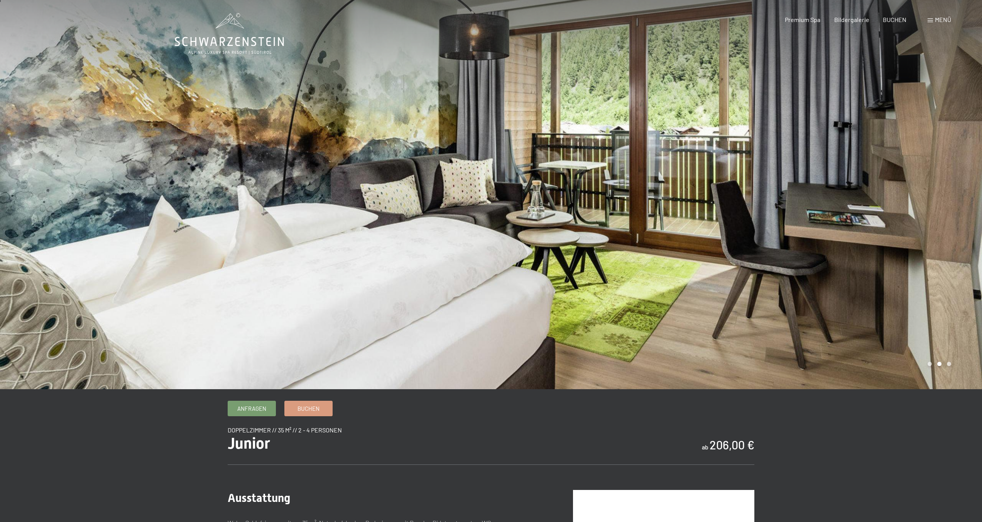
click at [713, 244] on div at bounding box center [736, 193] width 491 height 391
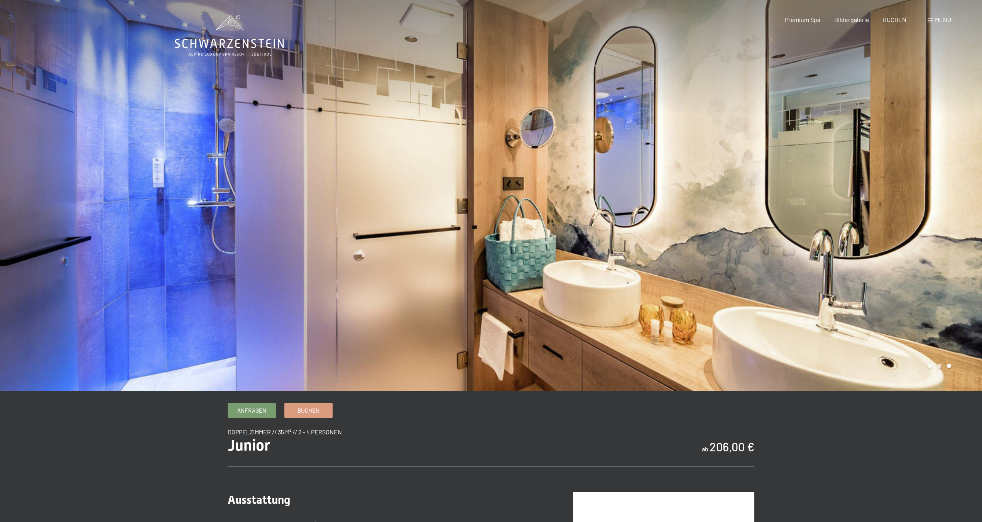
scroll to position [2, 0]
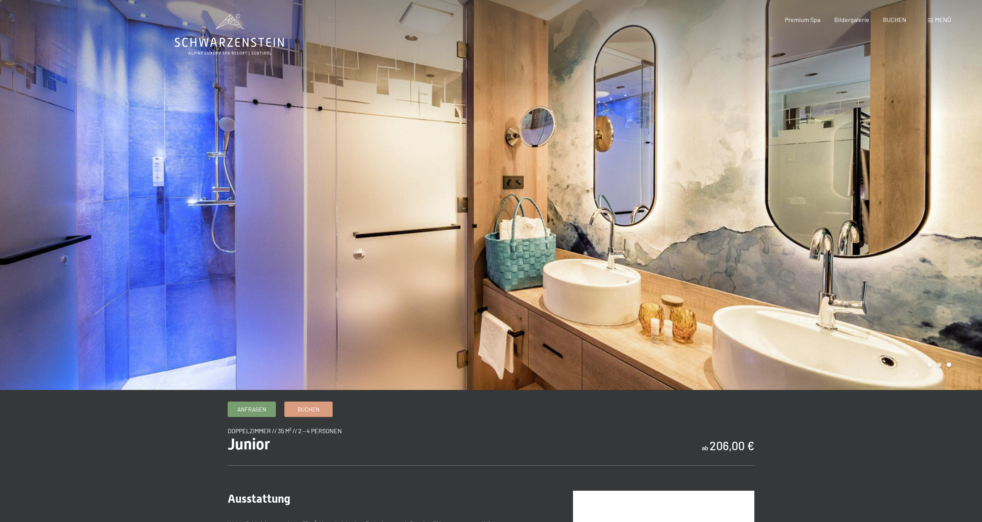
click at [713, 244] on div at bounding box center [736, 193] width 491 height 391
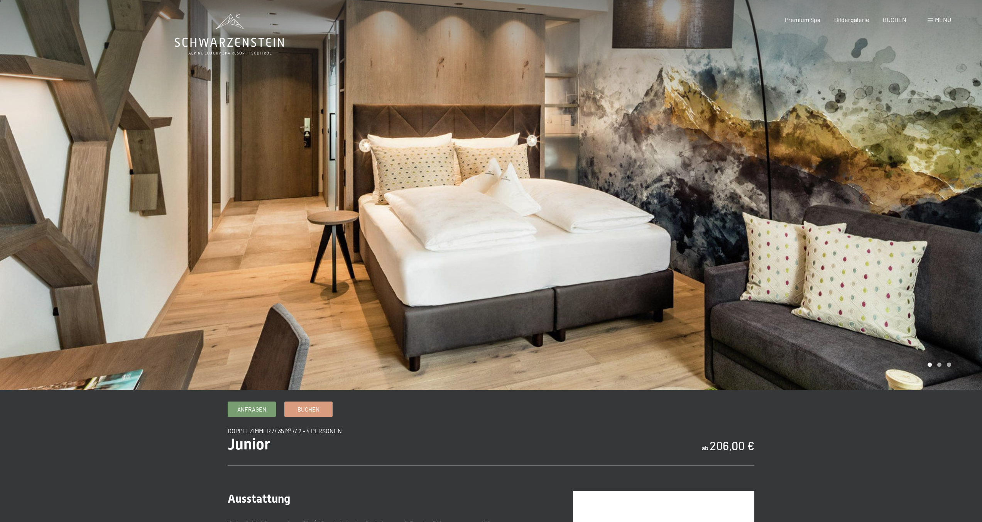
scroll to position [0, 0]
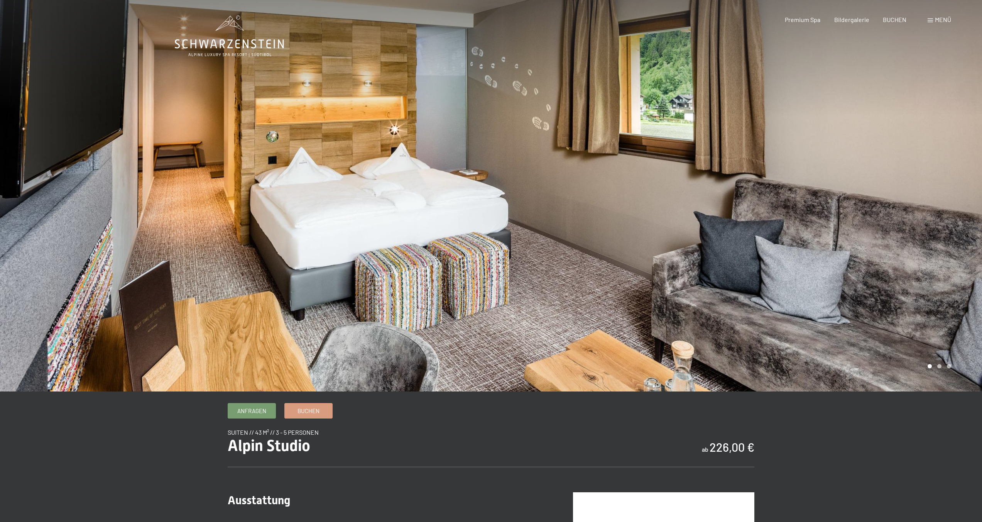
scroll to position [2, 0]
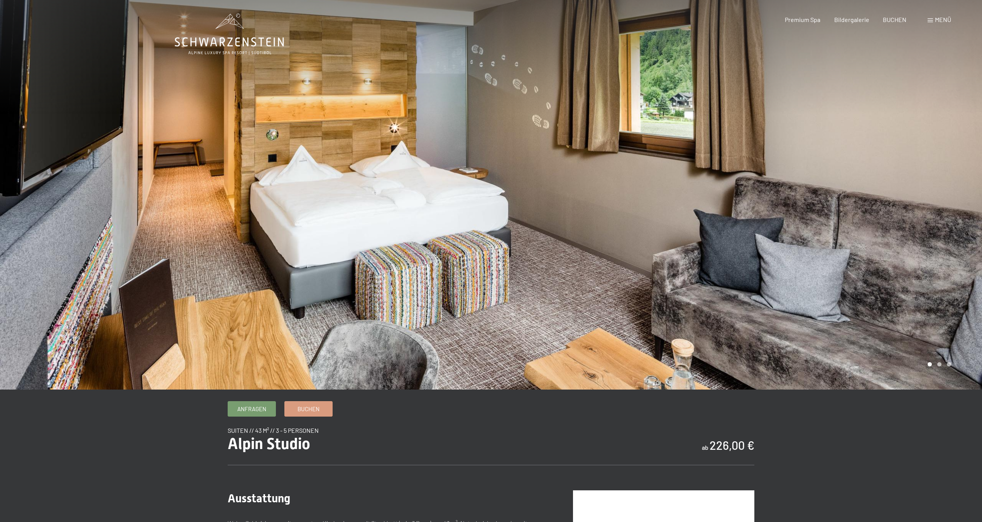
click at [670, 182] on div at bounding box center [736, 193] width 491 height 391
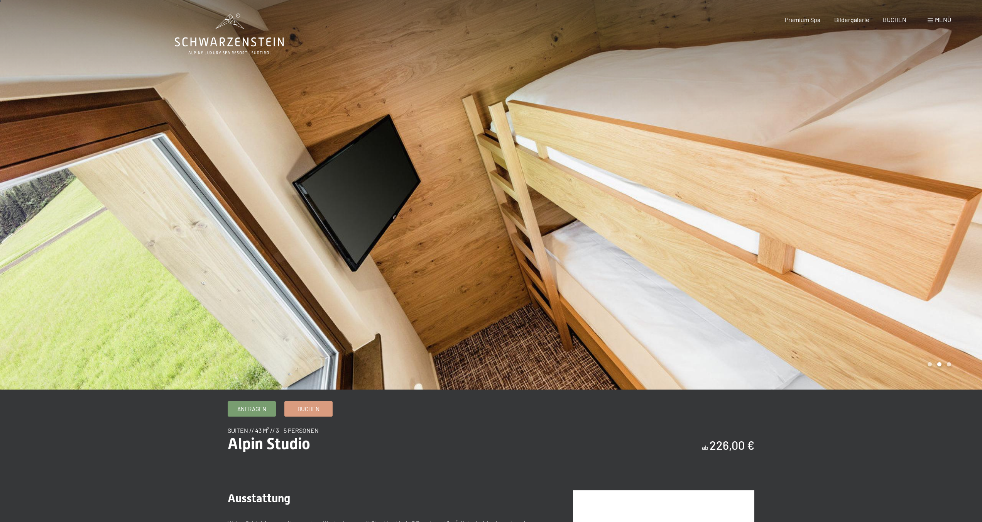
scroll to position [0, 0]
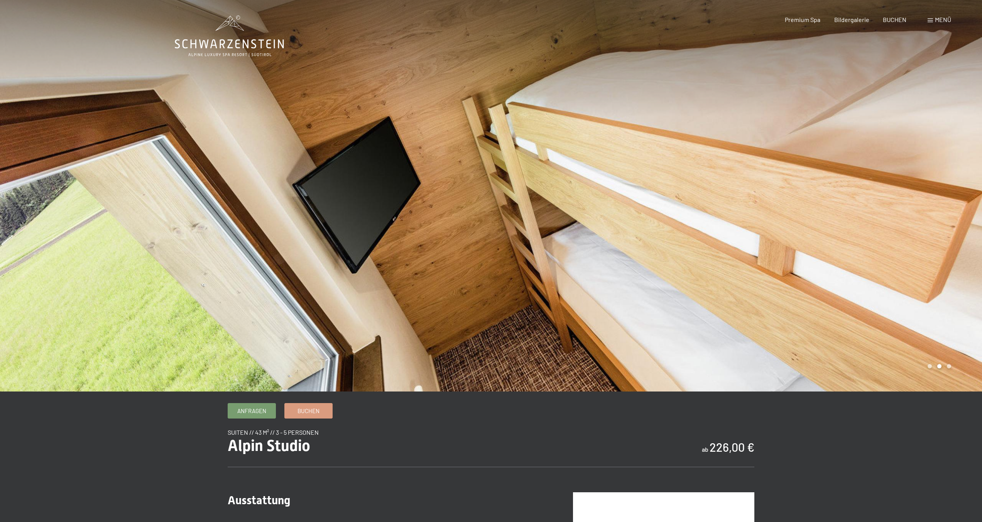
click at [670, 182] on div at bounding box center [736, 195] width 491 height 391
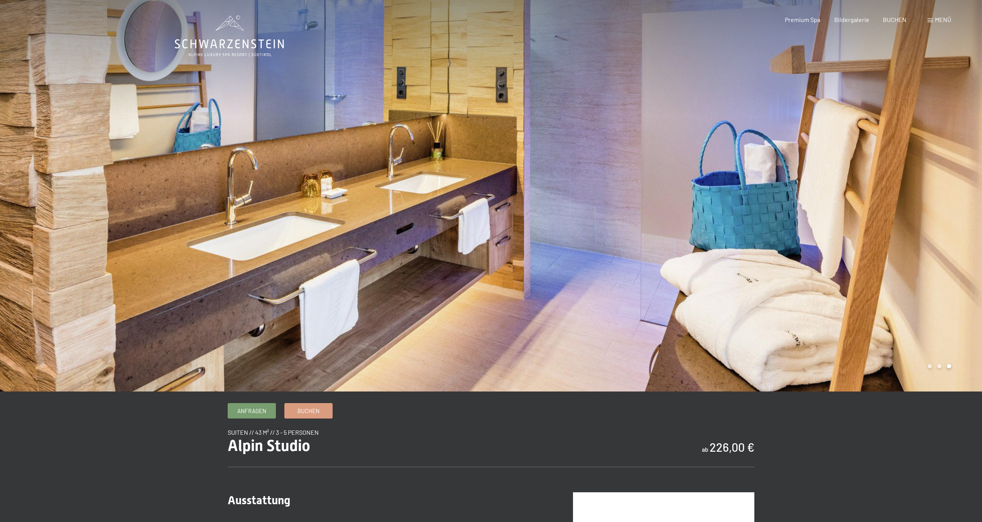
click at [670, 182] on div at bounding box center [736, 195] width 491 height 391
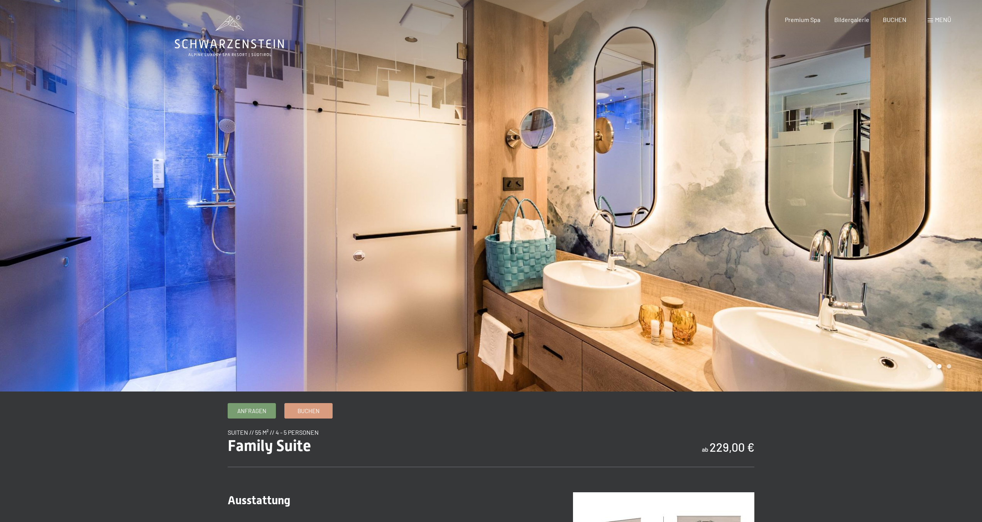
click at [729, 225] on div at bounding box center [736, 195] width 491 height 391
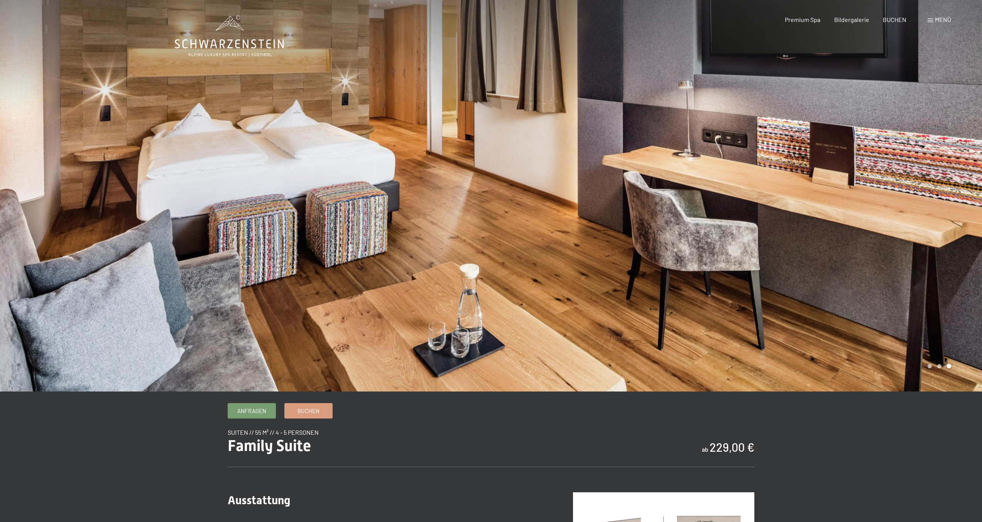
click at [729, 225] on div at bounding box center [736, 195] width 491 height 391
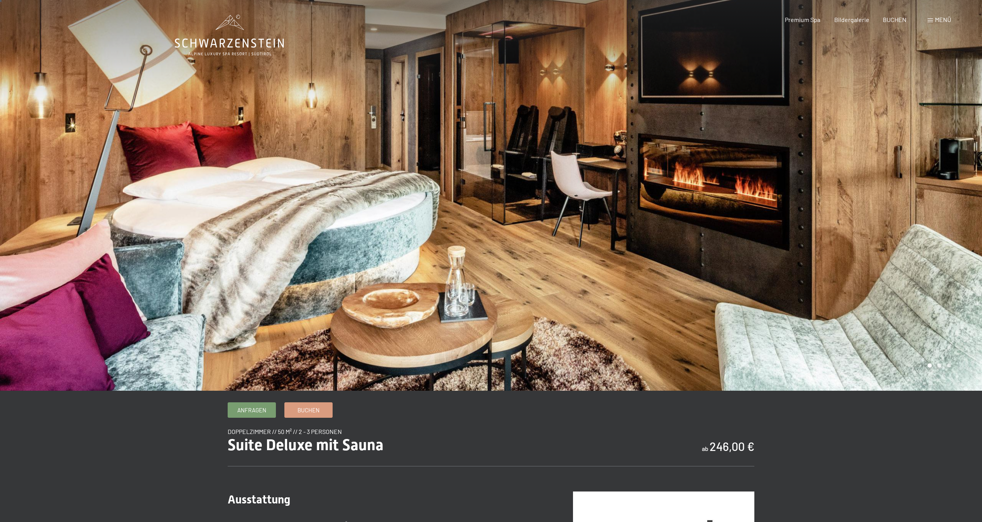
click at [724, 207] on div at bounding box center [736, 194] width 491 height 391
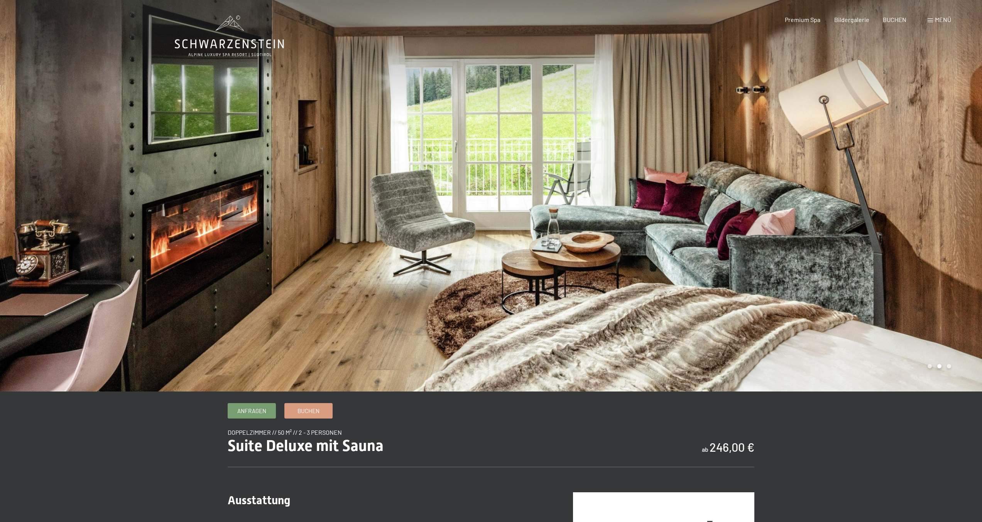
scroll to position [2, 0]
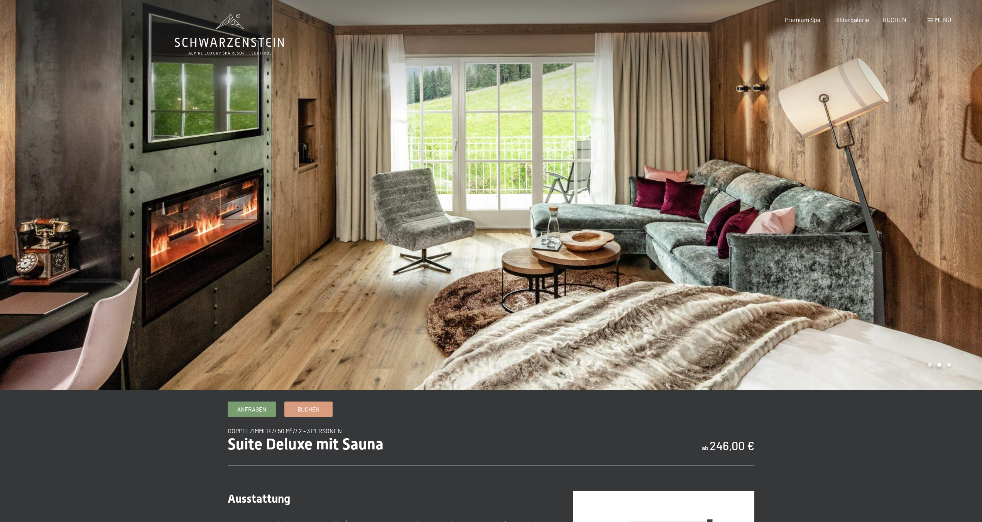
click at [724, 207] on div at bounding box center [736, 193] width 491 height 391
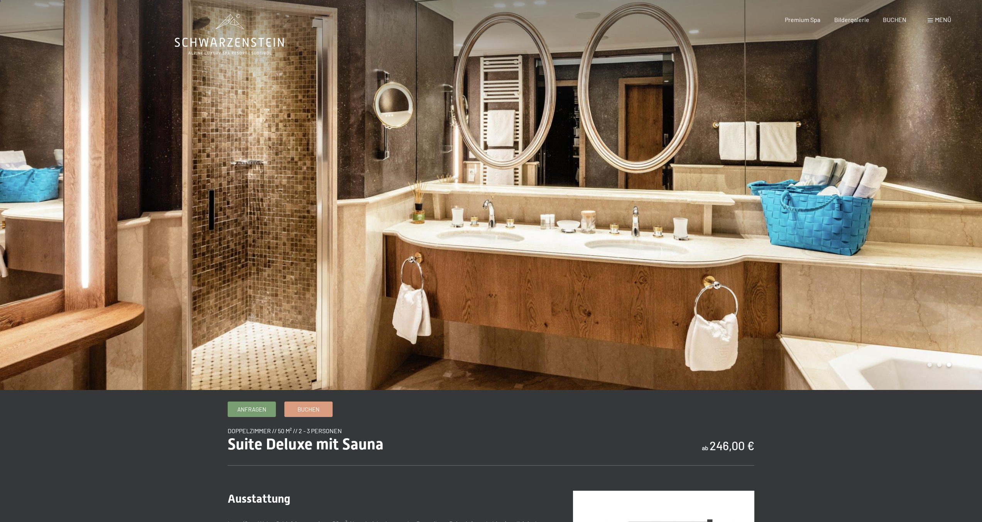
click at [724, 207] on div at bounding box center [736, 193] width 491 height 391
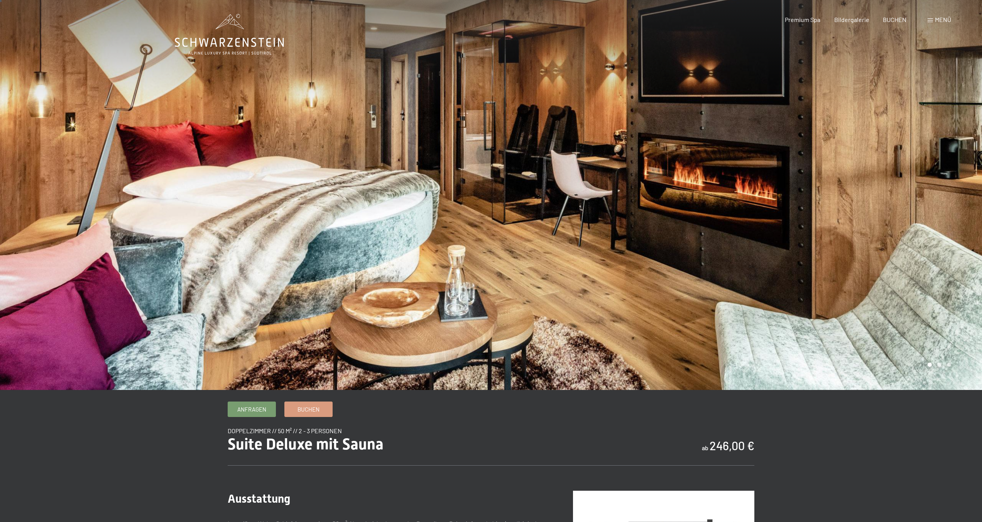
scroll to position [0, 0]
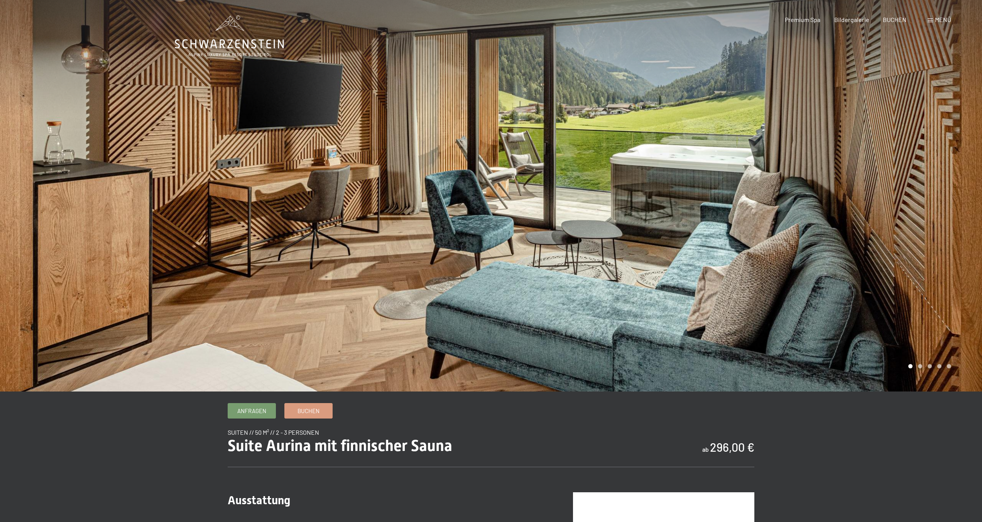
click at [693, 172] on div at bounding box center [736, 195] width 491 height 391
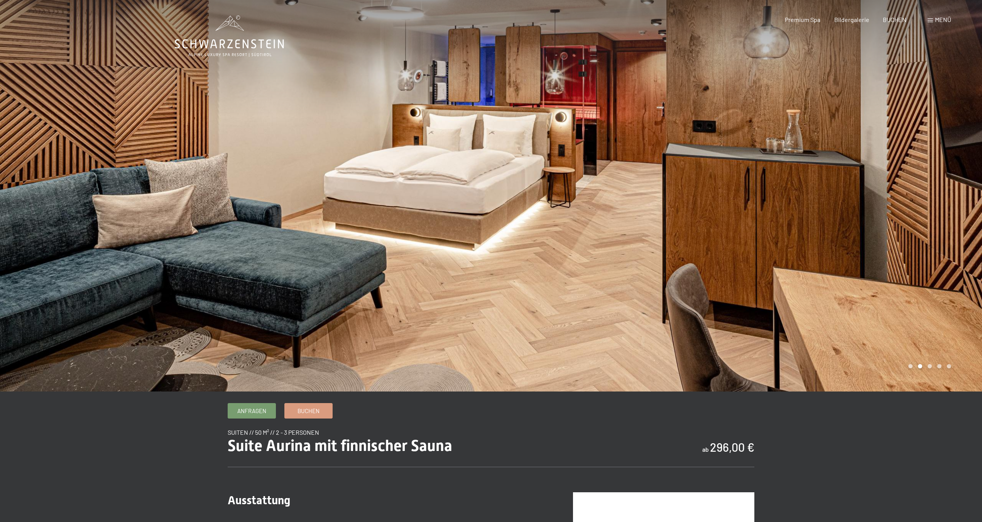
click at [693, 172] on div at bounding box center [736, 195] width 491 height 391
